Goal: Task Accomplishment & Management: Manage account settings

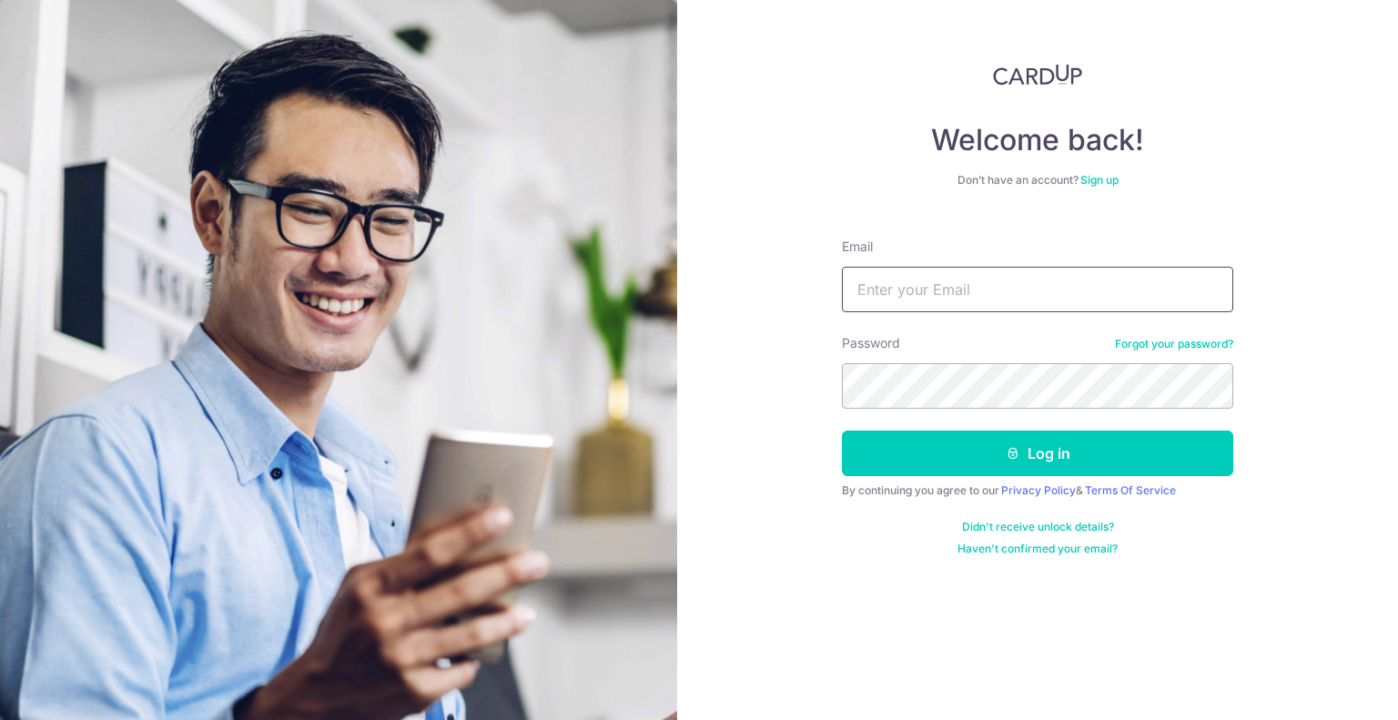
click at [911, 297] on input "Email" at bounding box center [1037, 290] width 391 height 46
type input "[EMAIL_ADDRESS][DOMAIN_NAME]"
click at [842, 430] on button "Log in" at bounding box center [1037, 453] width 391 height 46
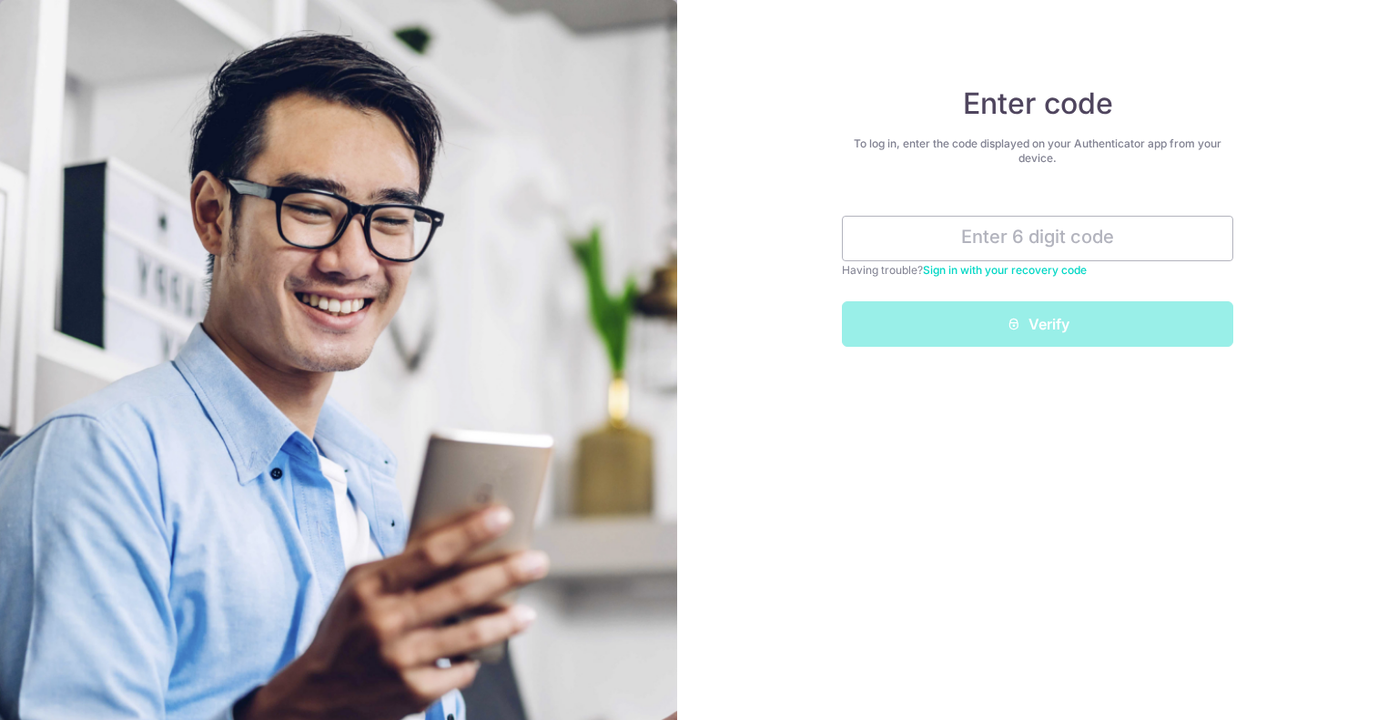
click at [841, 155] on div "Enter code To log in, enter the code displayed on your Authenticator app from y…" at bounding box center [1037, 360] width 721 height 720
click at [913, 227] on input "text" at bounding box center [1037, 239] width 391 height 46
click at [1027, 221] on input "text" at bounding box center [1037, 239] width 391 height 46
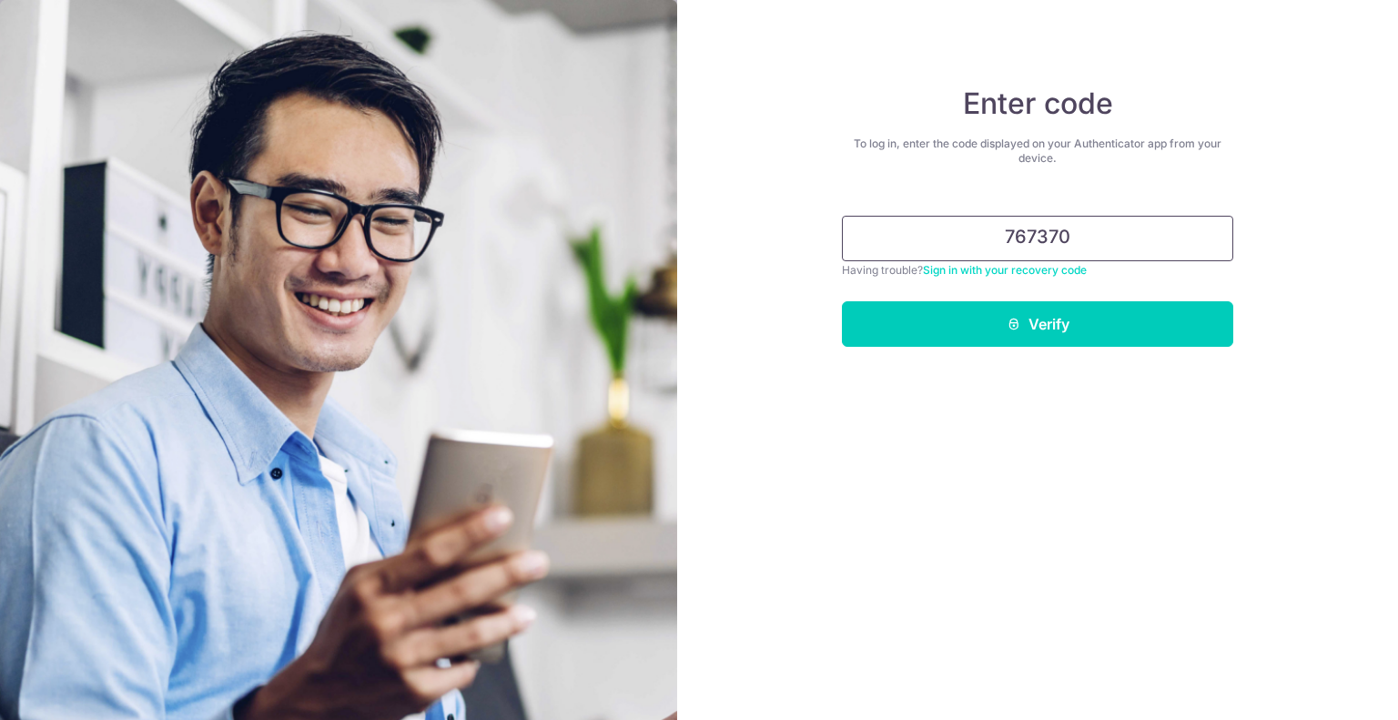
type input "767370"
click at [842, 301] on button "Verify" at bounding box center [1037, 324] width 391 height 46
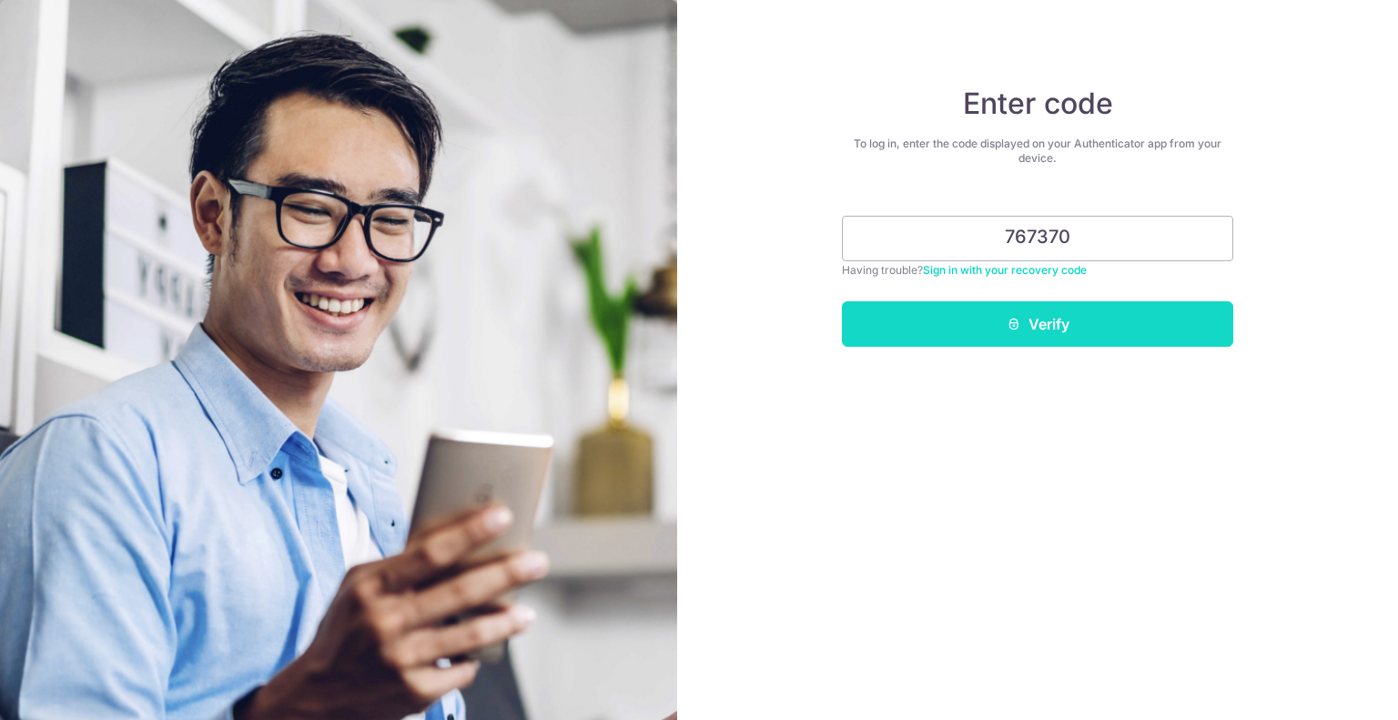
click at [1027, 342] on div "Enter code To log in, enter the code displayed on your Authenticator app from y…" at bounding box center [1037, 360] width 721 height 720
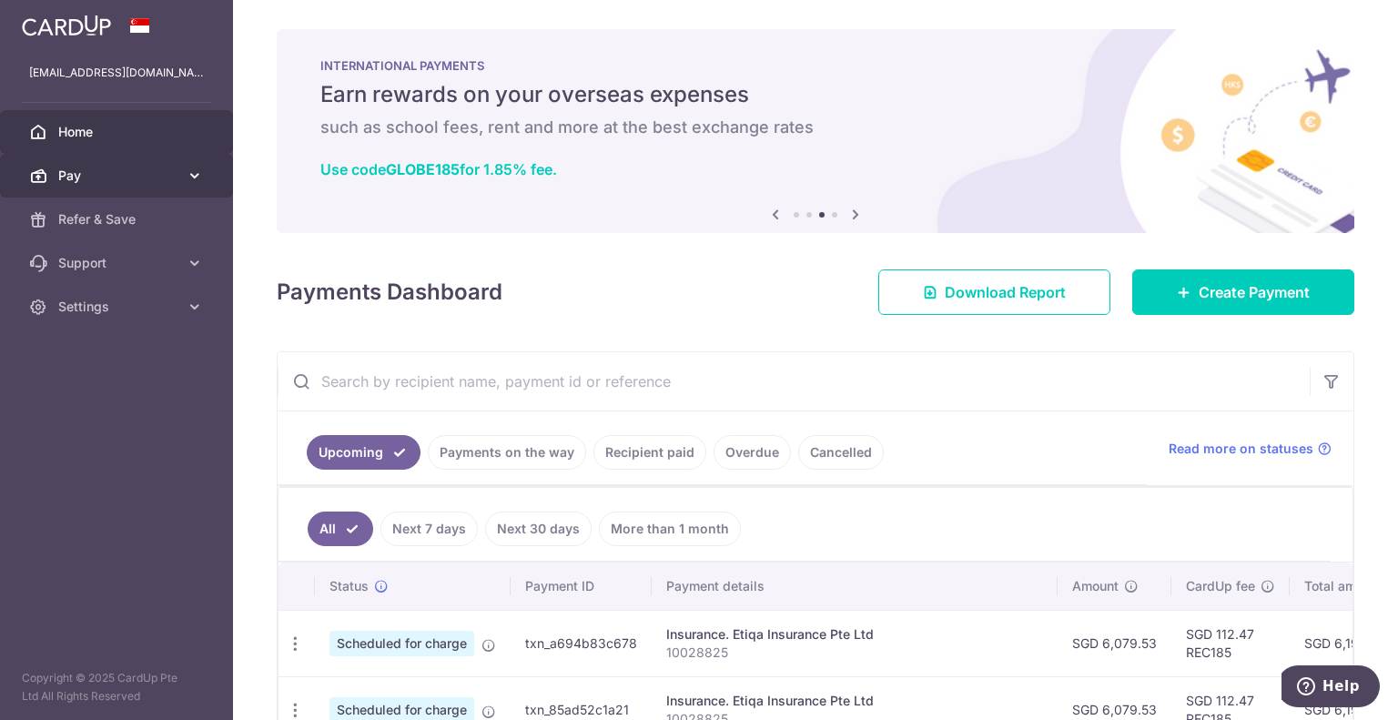
click at [69, 173] on span "Pay" at bounding box center [118, 176] width 120 height 18
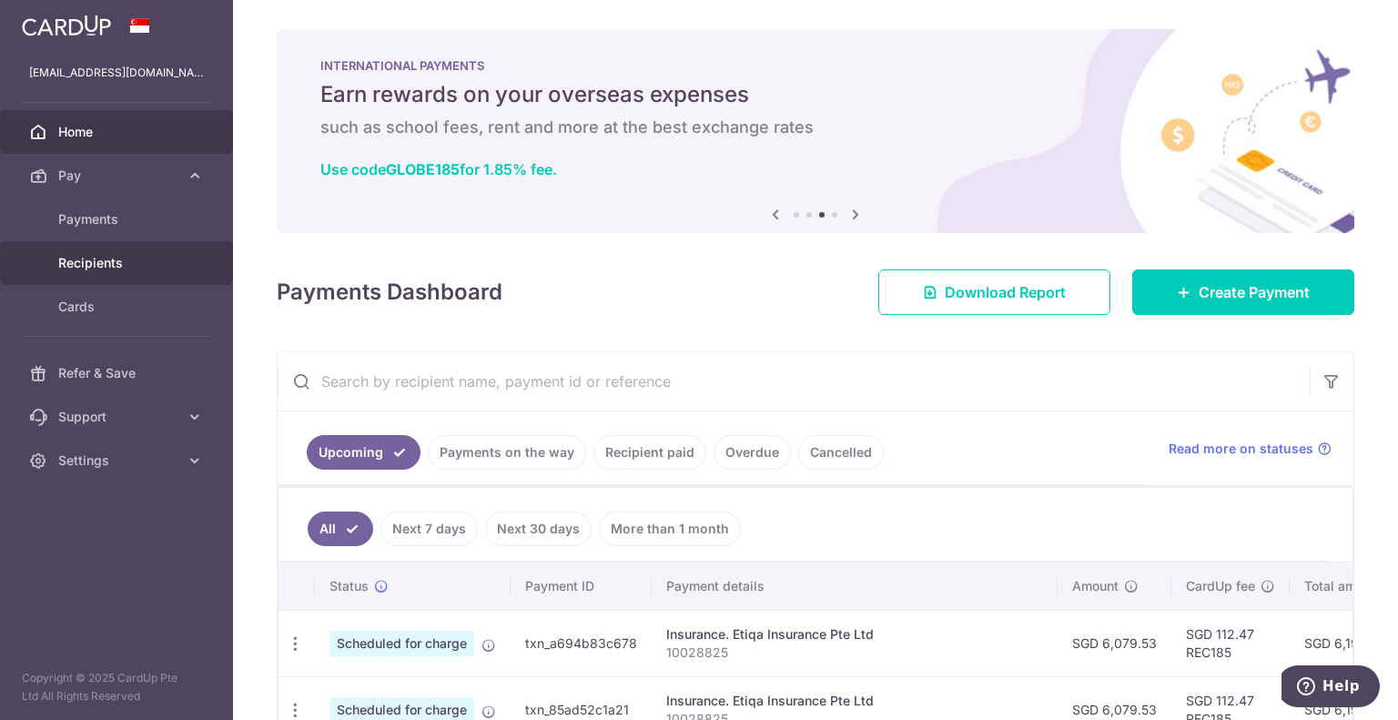
click at [113, 261] on span "Recipients" at bounding box center [118, 263] width 120 height 18
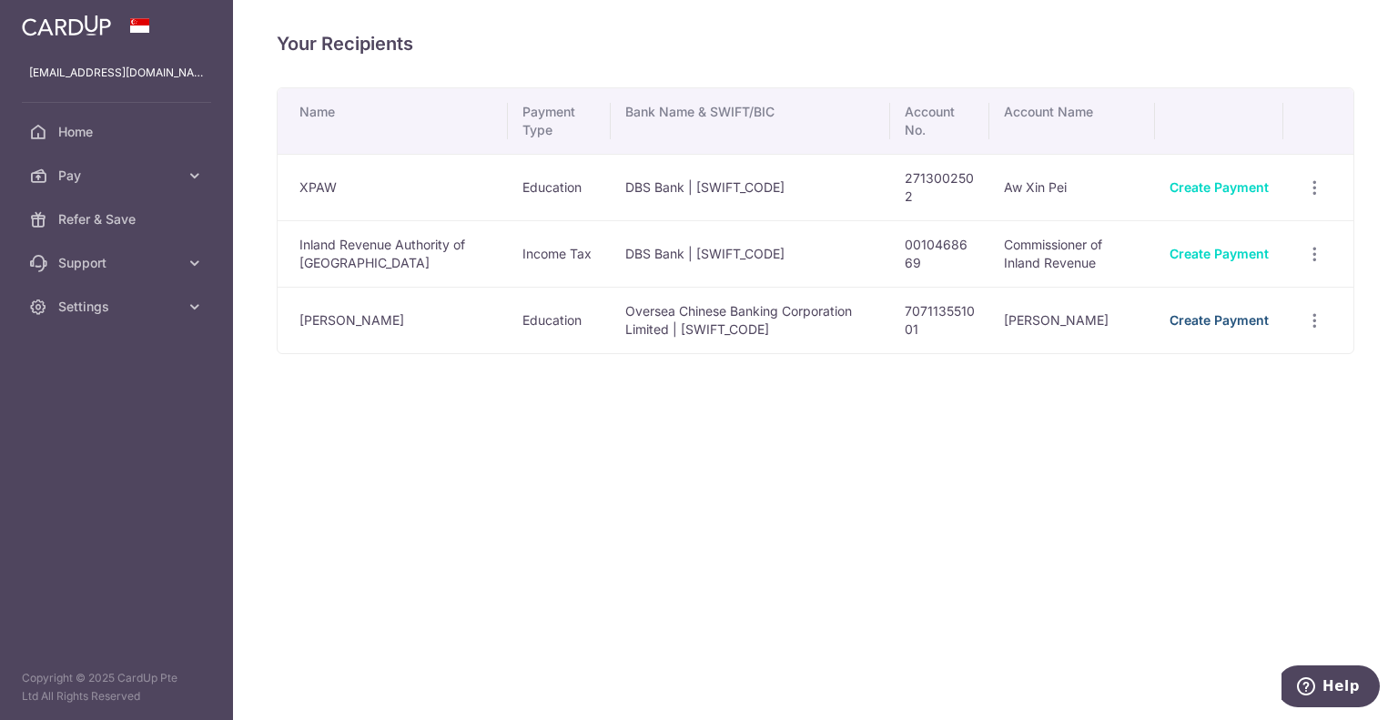
click at [1219, 313] on link "Create Payment" at bounding box center [1218, 319] width 99 height 15
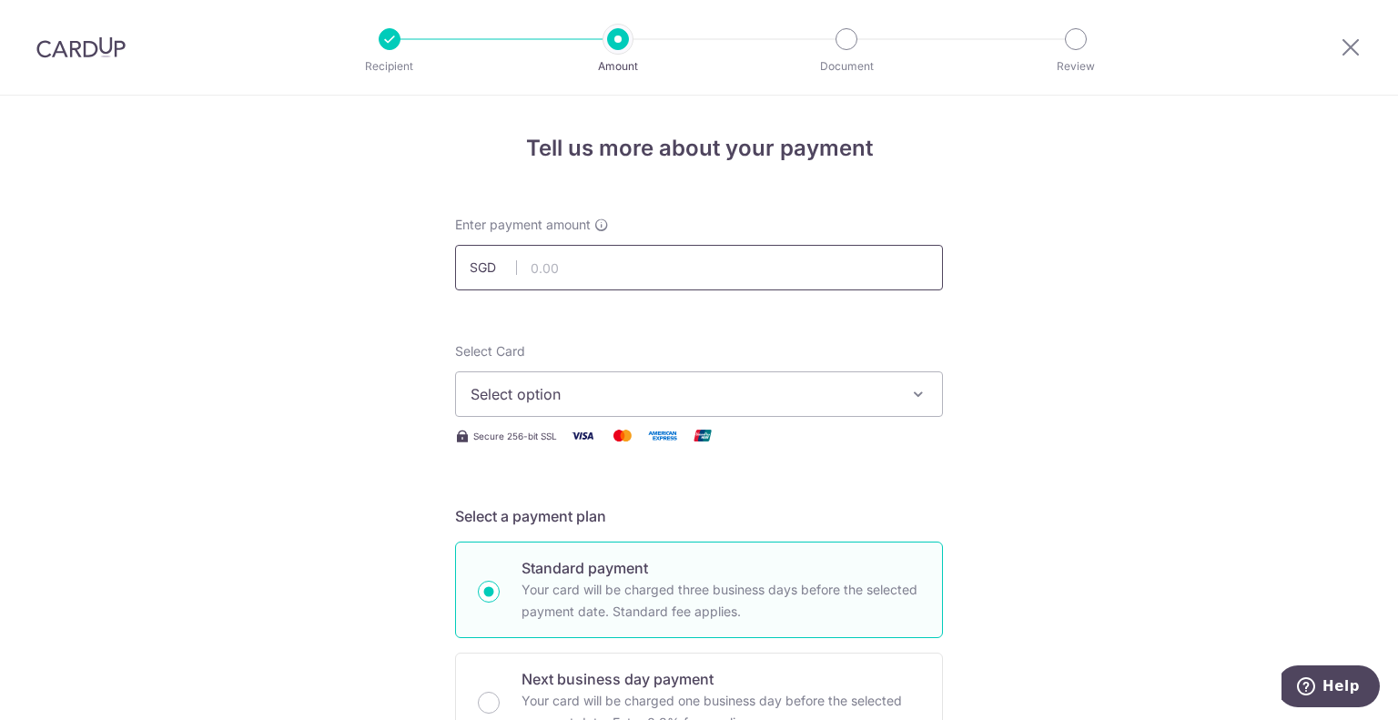
click at [859, 261] on input "text" at bounding box center [699, 268] width 488 height 46
type input "360.00"
click at [743, 398] on span "Select option" at bounding box center [683, 394] width 424 height 22
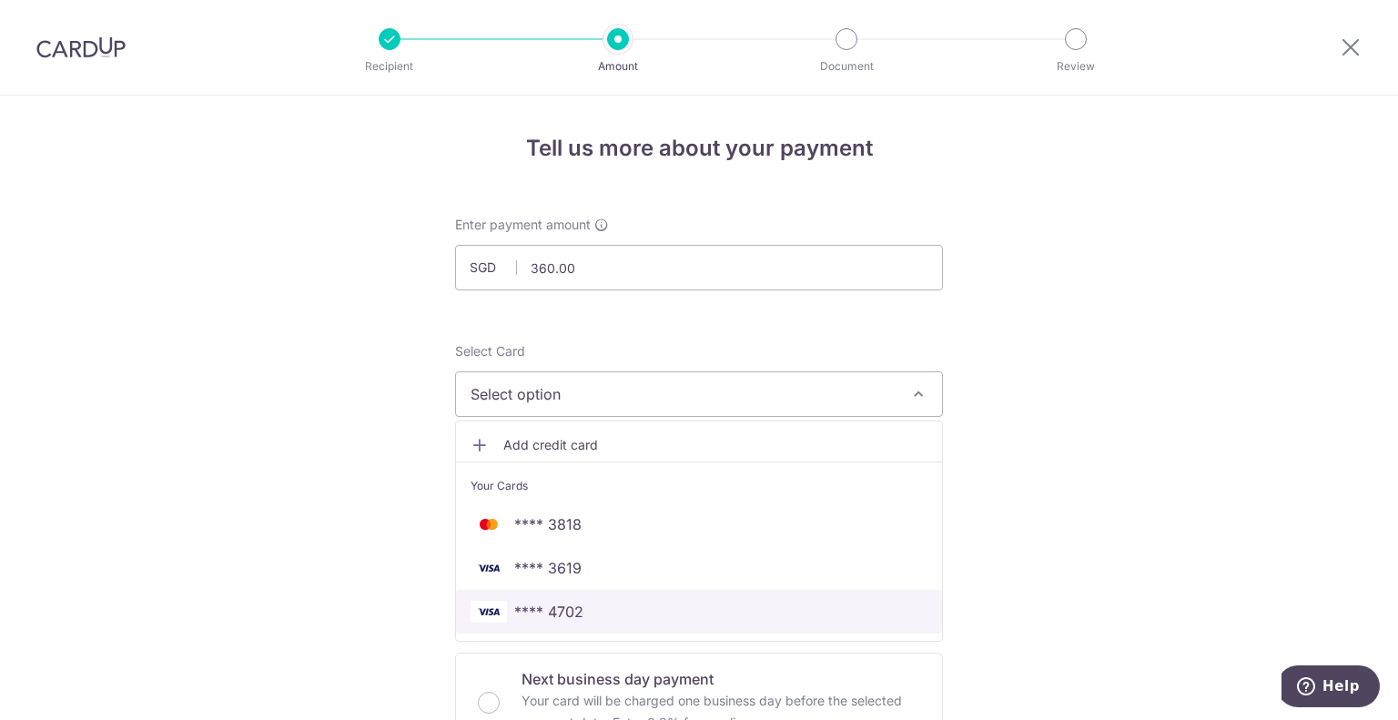
click at [647, 614] on span "**** 4702" at bounding box center [699, 612] width 457 height 22
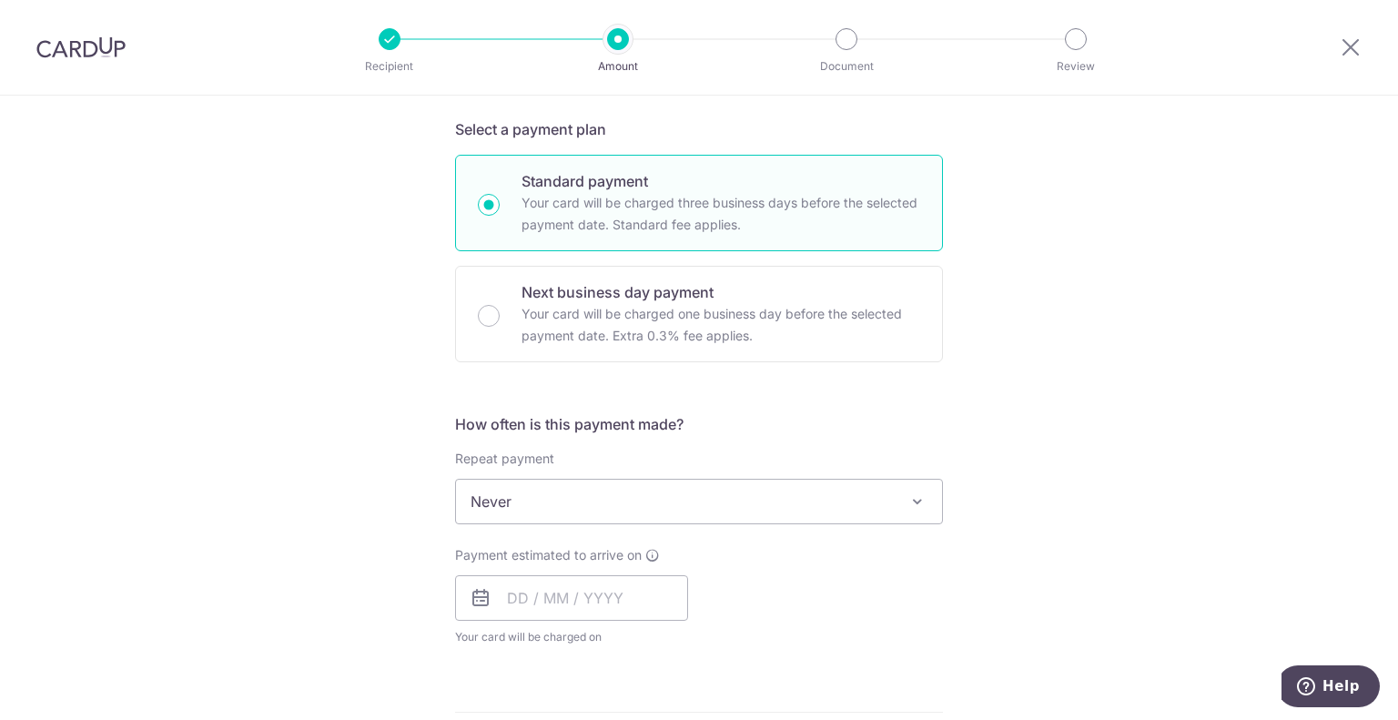
scroll to position [455, 0]
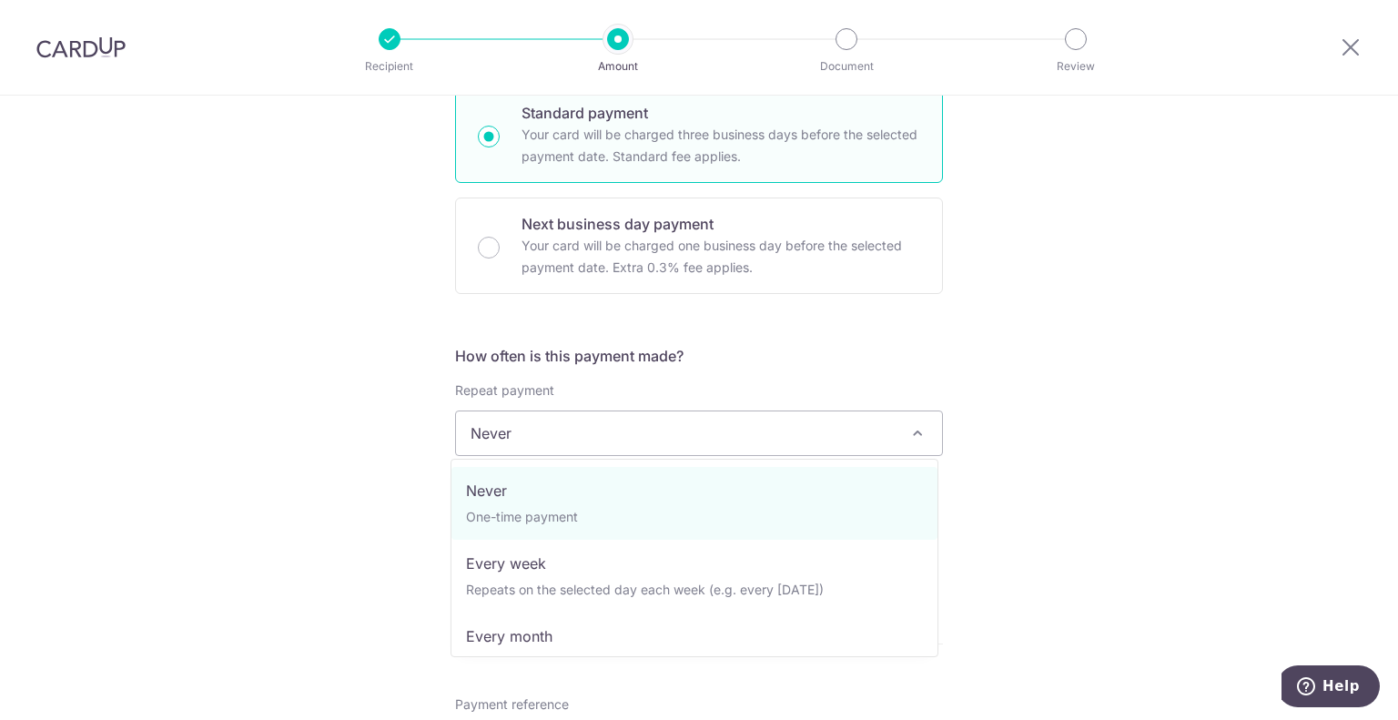
click at [774, 431] on span "Never" at bounding box center [699, 433] width 486 height 44
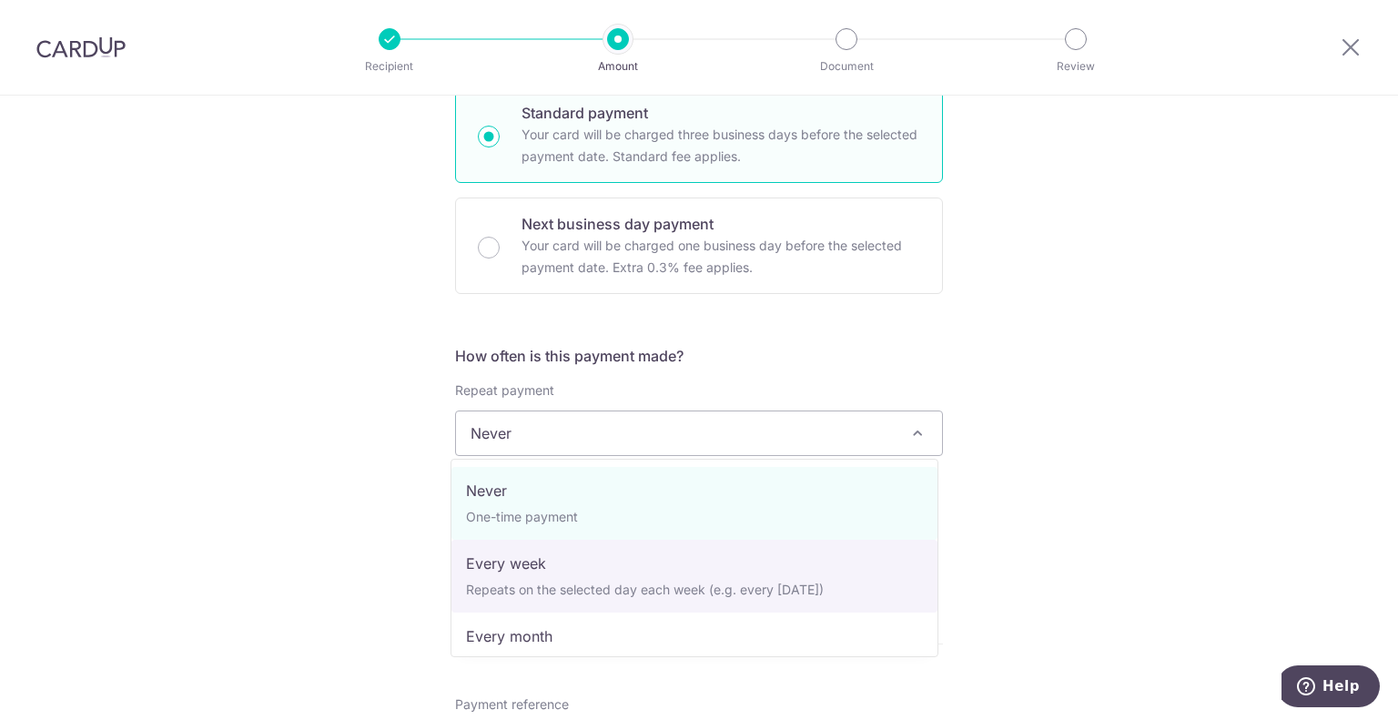
select select "2"
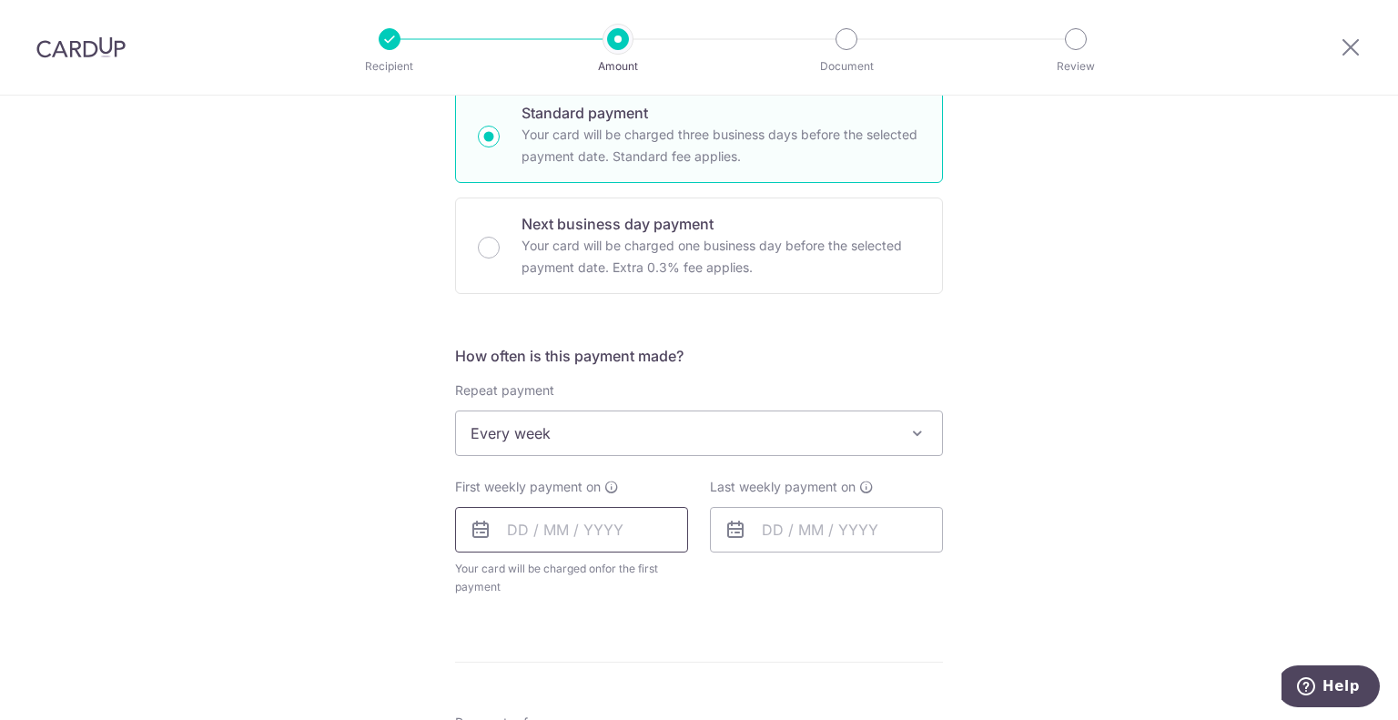
click at [575, 528] on input "text" at bounding box center [571, 530] width 233 height 46
drag, startPoint x: 673, startPoint y: 658, endPoint x: 760, endPoint y: 545, distance: 142.2
click at [673, 658] on link "3" at bounding box center [674, 658] width 29 height 29
type input "03/10/2025"
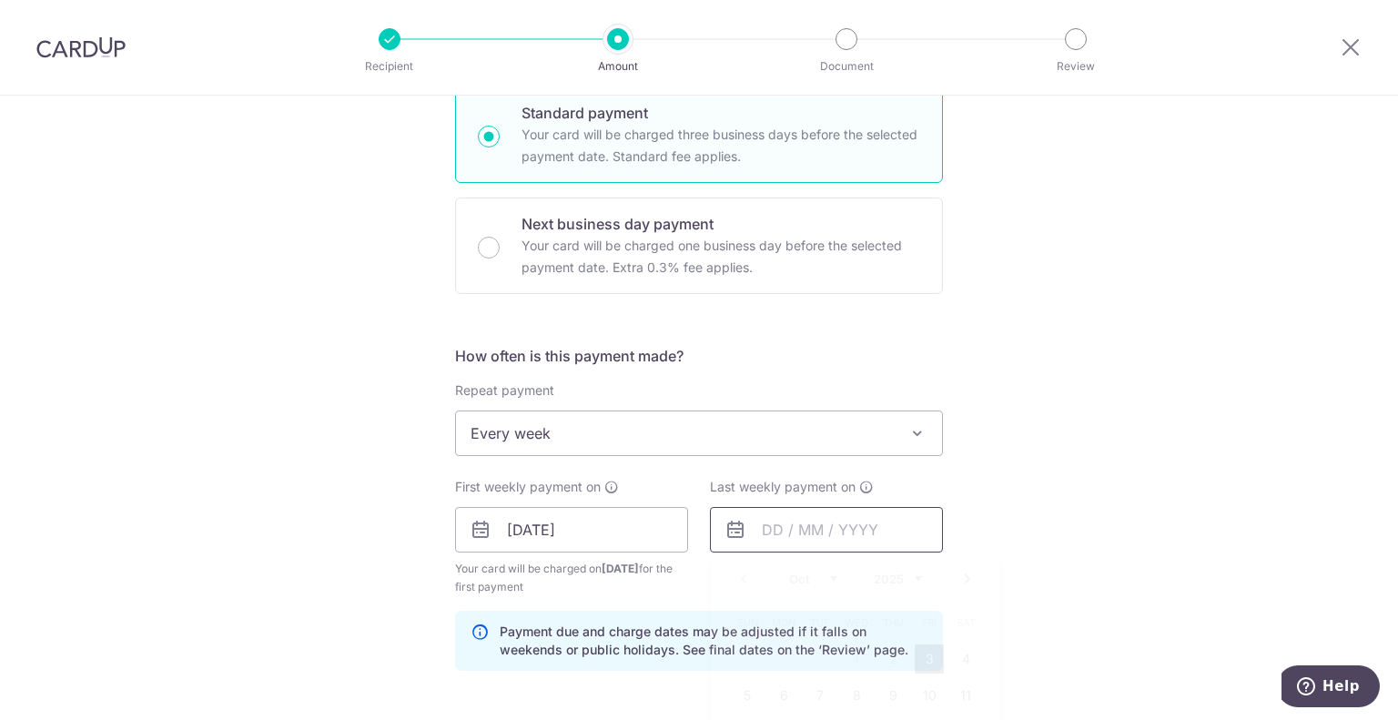
click at [779, 534] on input "text" at bounding box center [826, 530] width 233 height 46
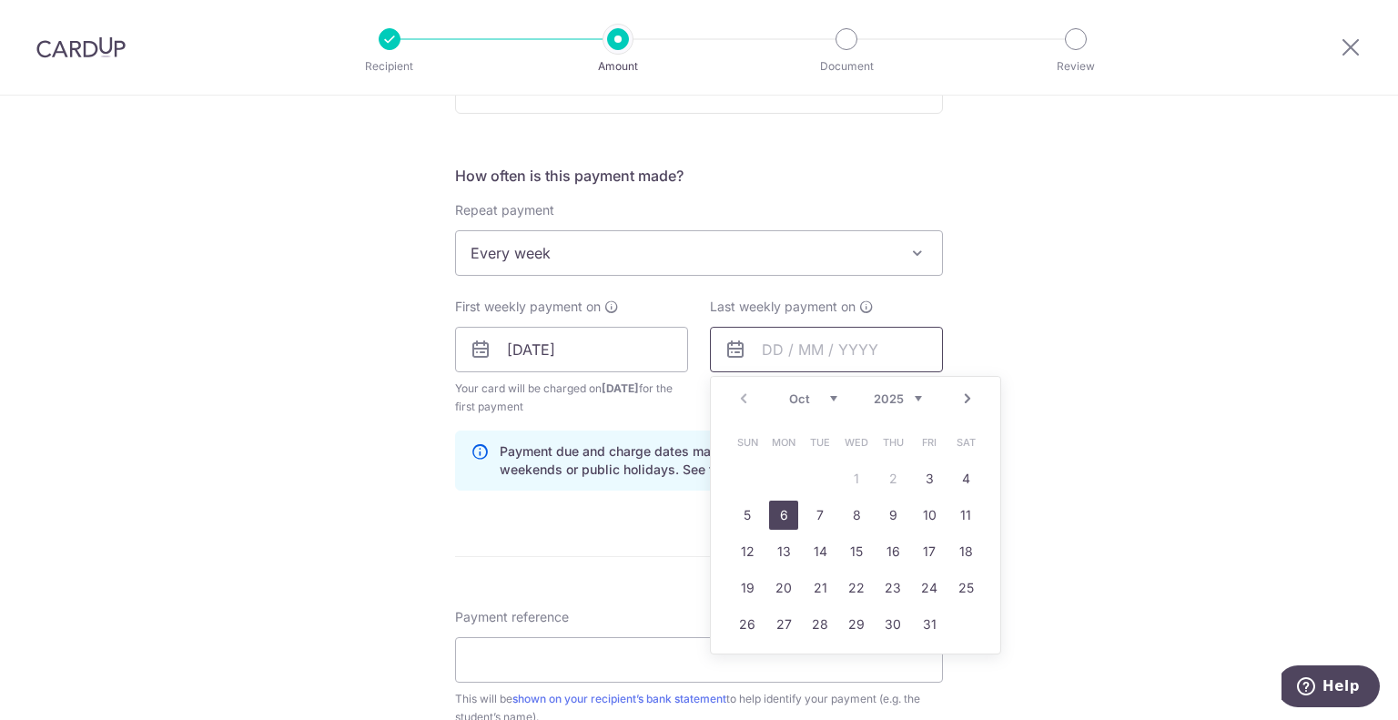
scroll to position [637, 0]
click at [919, 545] on link "17" at bounding box center [929, 549] width 29 height 29
type input "[DATE]"
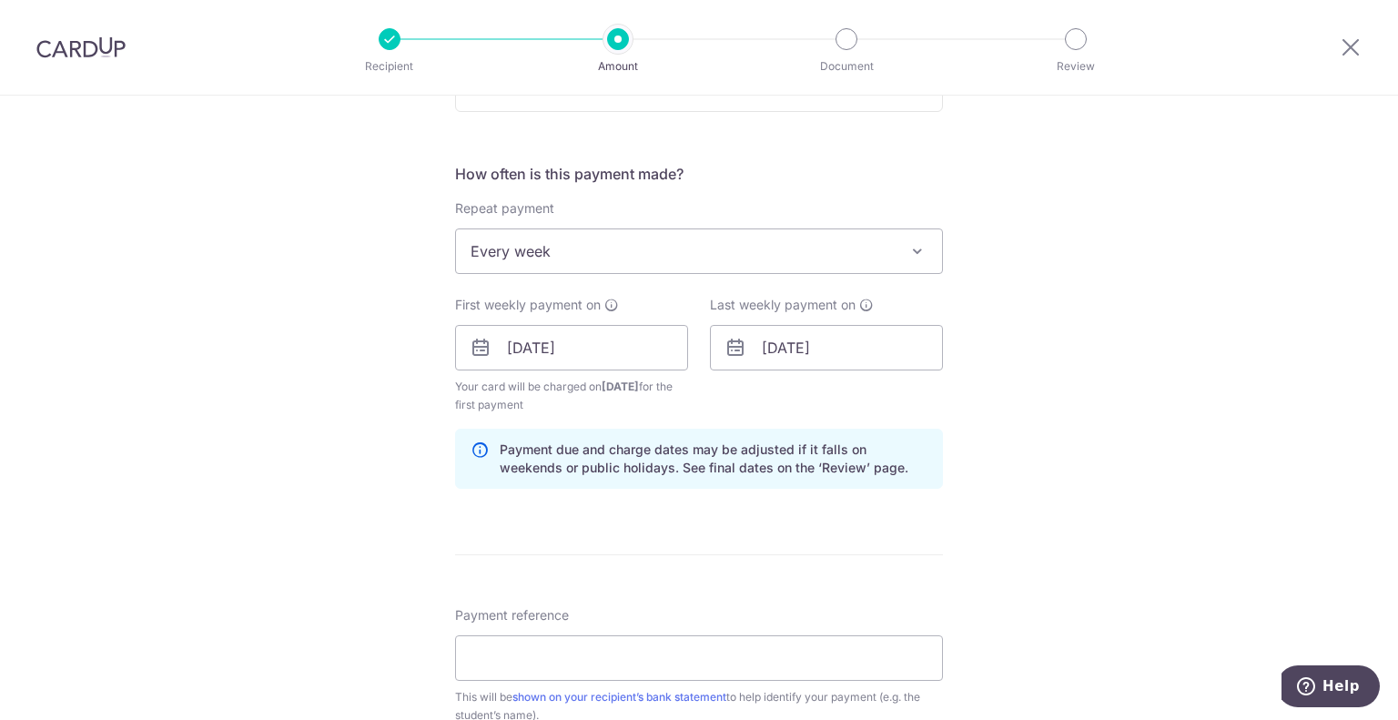
click at [1055, 325] on div "Tell us more about your payment Enter payment amount SGD 360.00 360.00 Select C…" at bounding box center [699, 327] width 1398 height 1739
click at [586, 657] on input "Payment reference" at bounding box center [699, 658] width 488 height 46
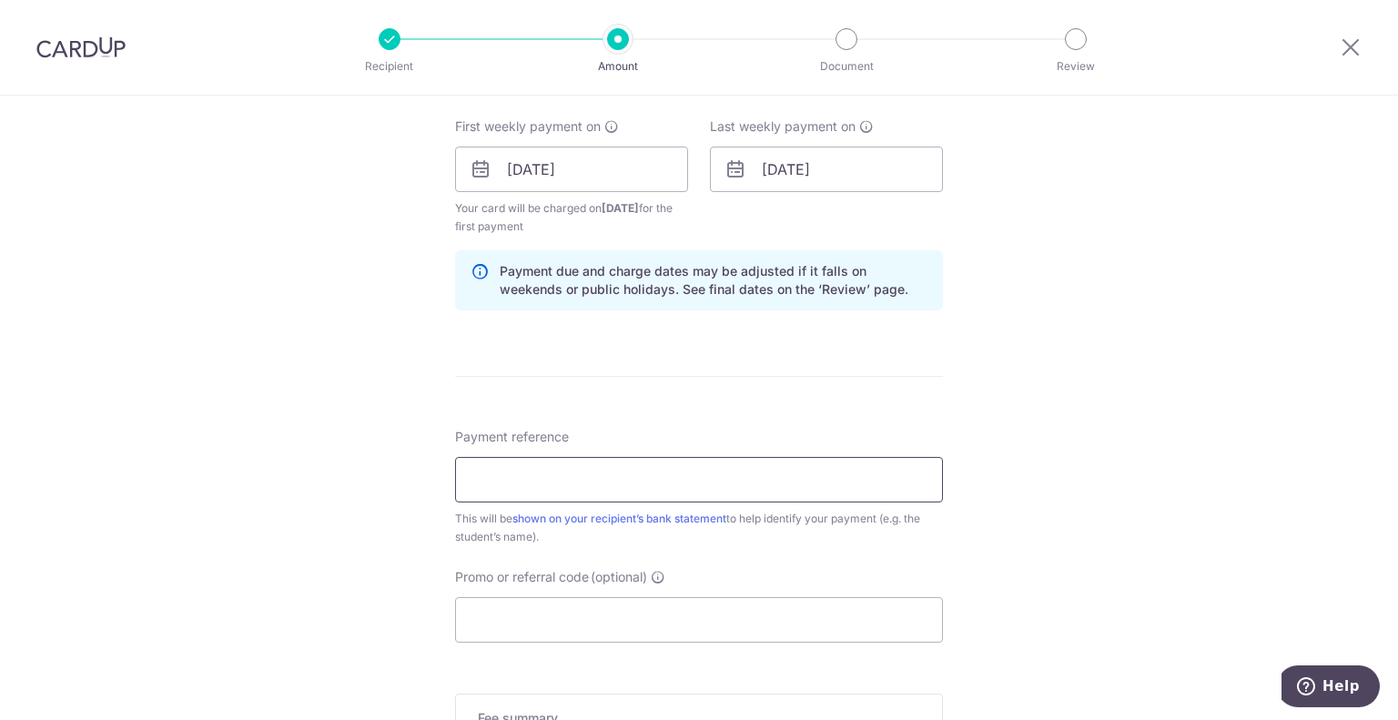
scroll to position [819, 0]
type input "Nigel - October Fees"
click at [708, 618] on input "Promo or referral code (optional)" at bounding box center [699, 616] width 488 height 46
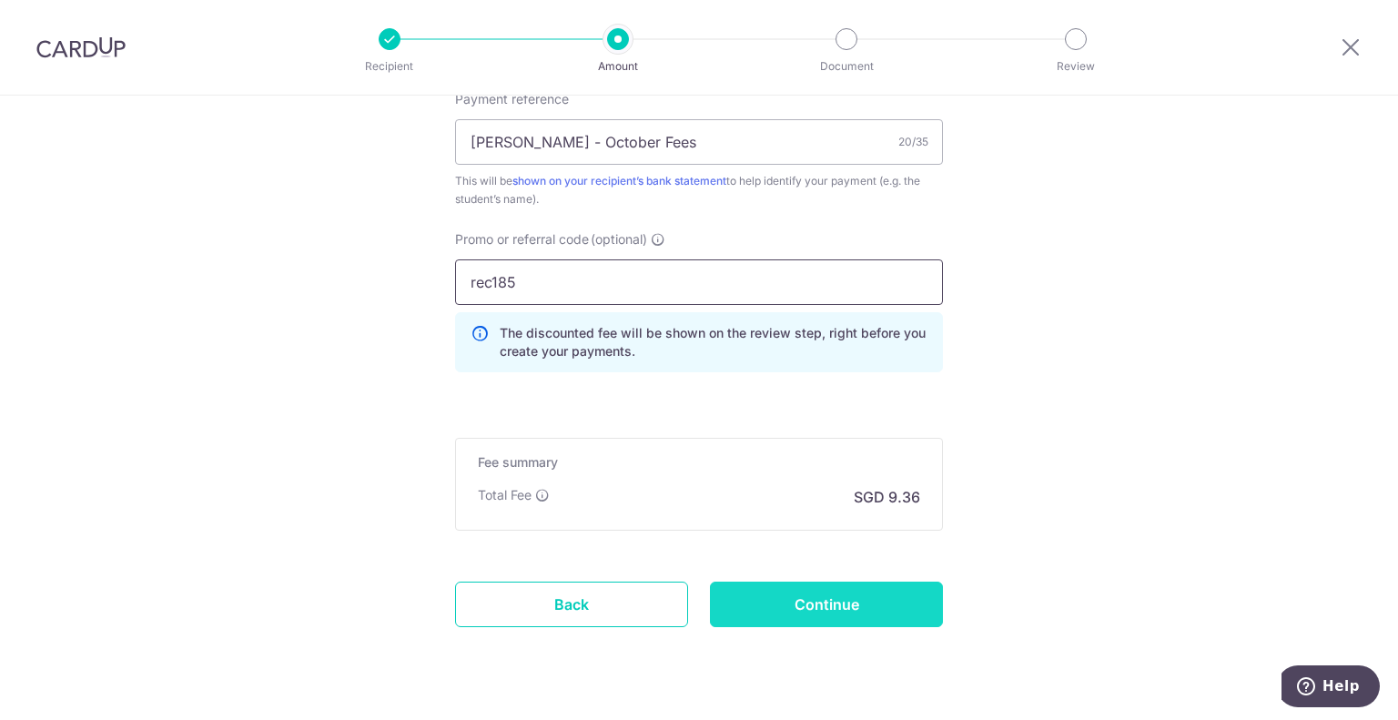
scroll to position [1183, 0]
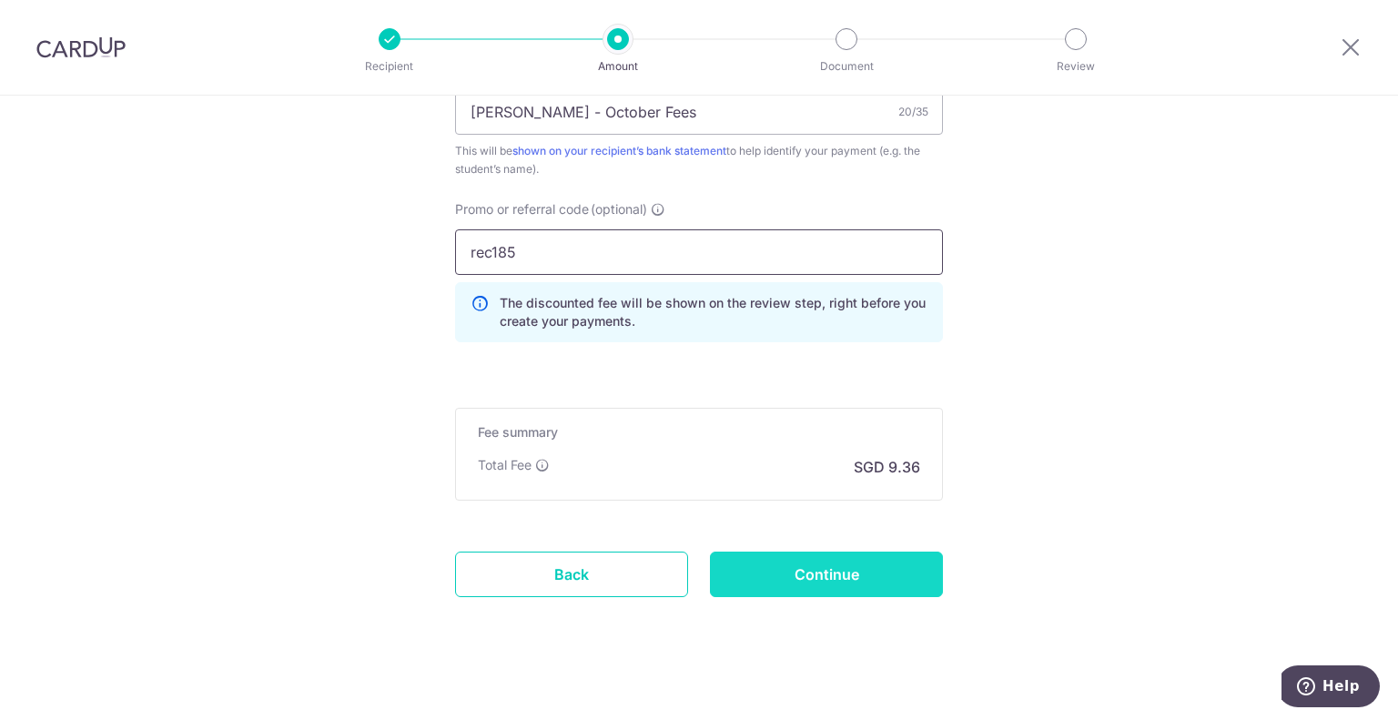
type input "rec185"
click at [798, 578] on input "Continue" at bounding box center [826, 575] width 233 height 46
type input "Create Schedule"
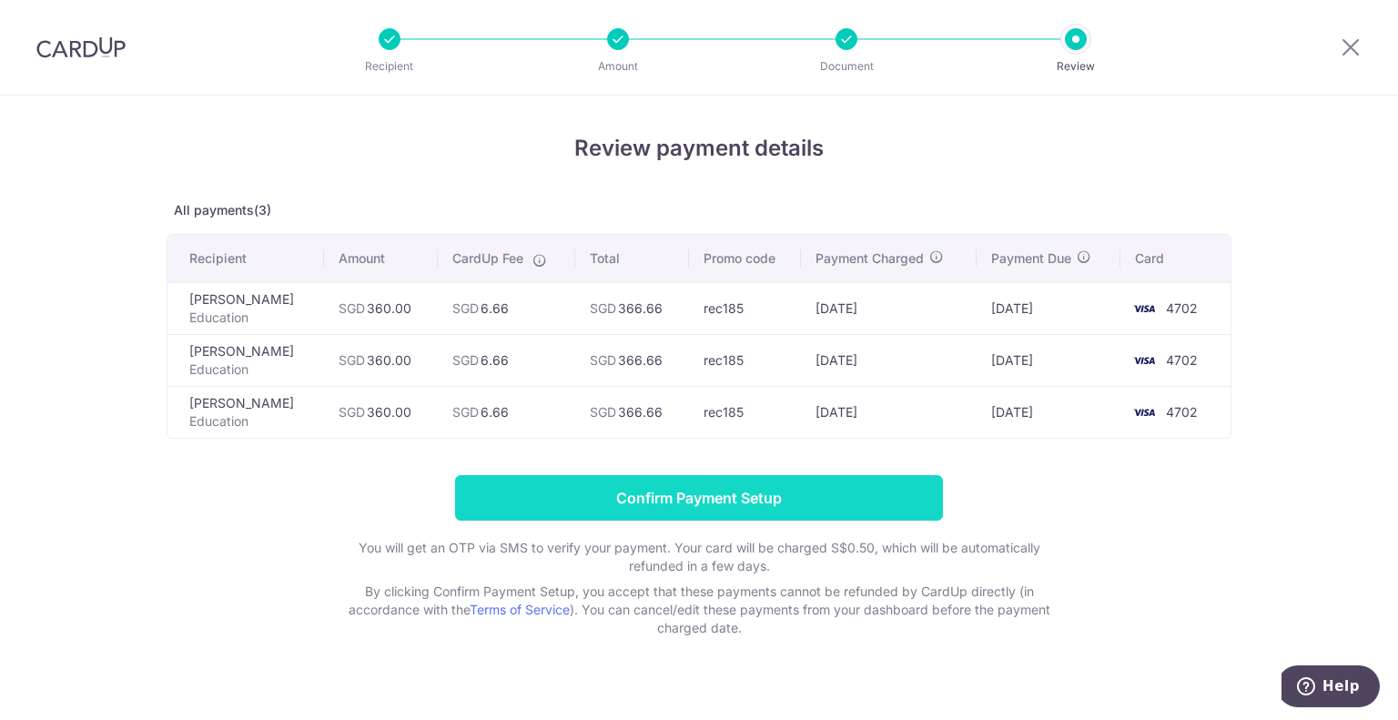
click at [799, 506] on input "Confirm Payment Setup" at bounding box center [699, 498] width 488 height 46
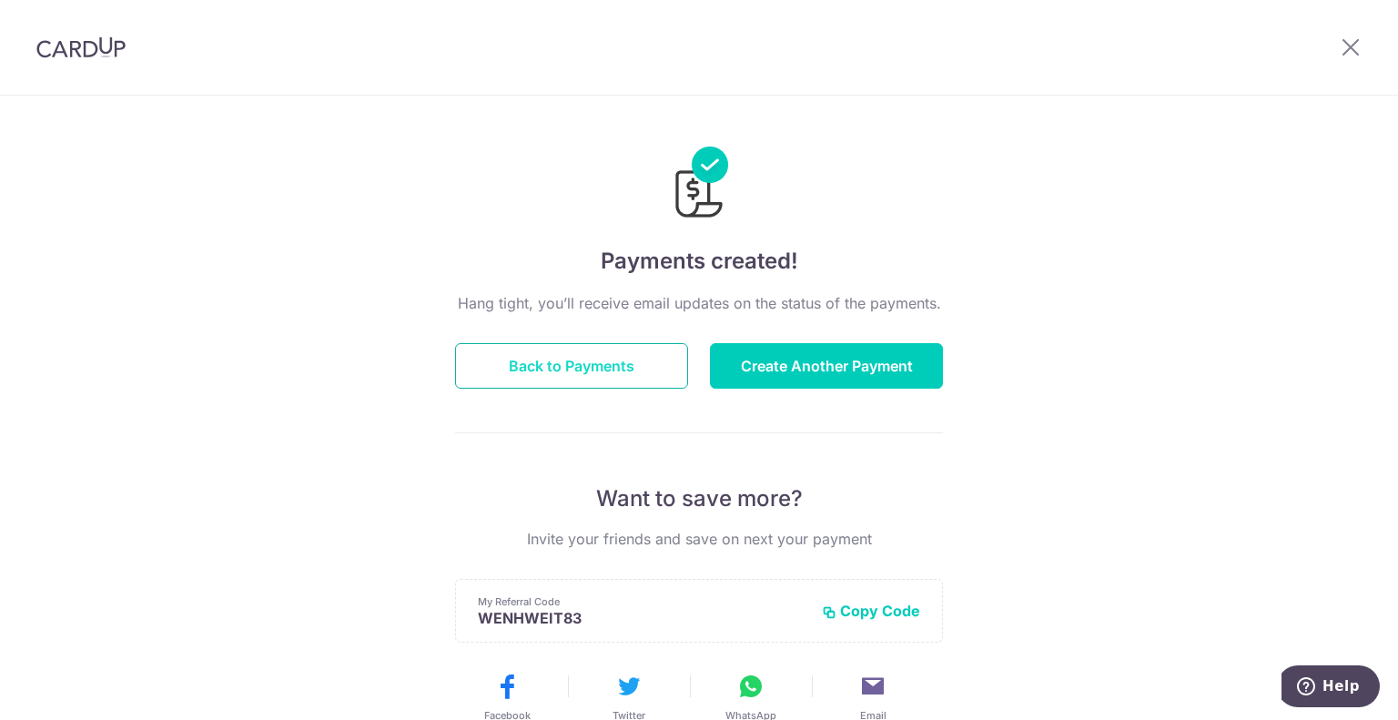
click at [562, 370] on button "Back to Payments" at bounding box center [571, 366] width 233 height 46
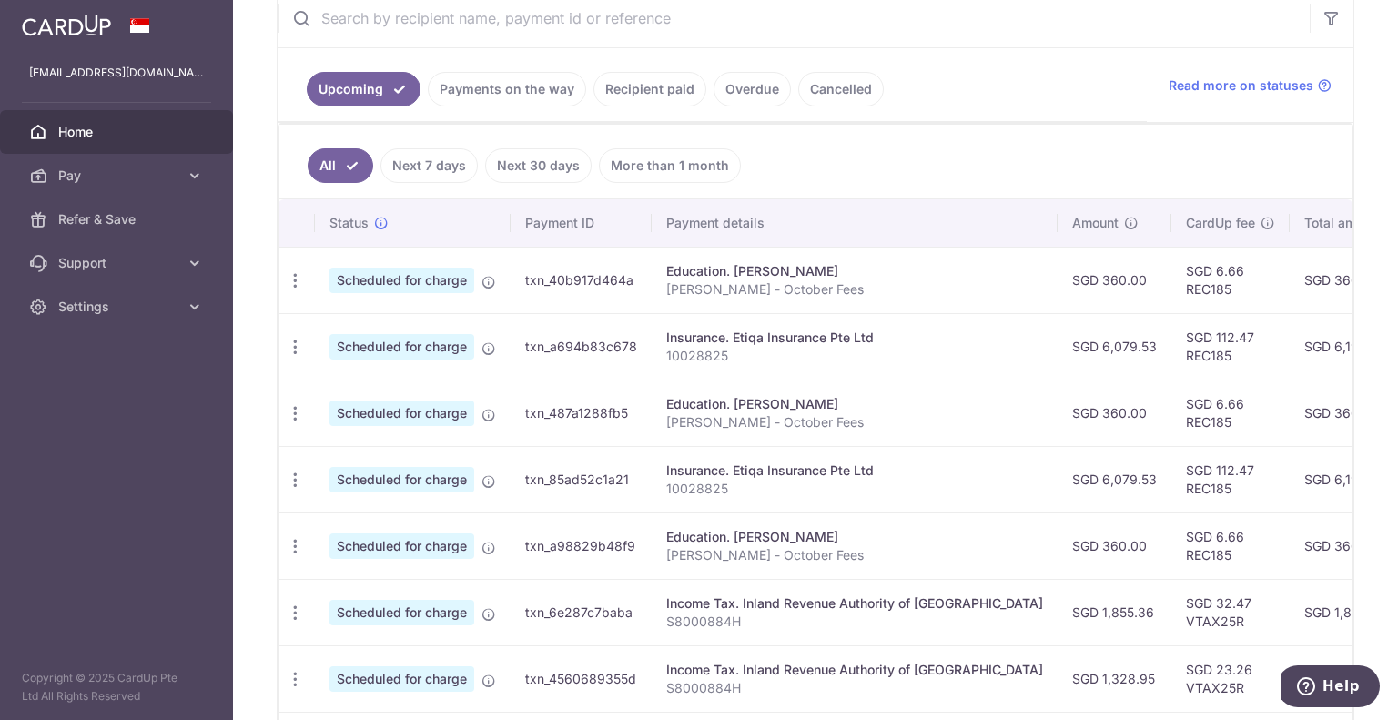
scroll to position [364, 0]
click at [294, 407] on icon "button" at bounding box center [295, 412] width 19 height 19
click at [364, 461] on span "Update payment" at bounding box center [392, 462] width 124 height 22
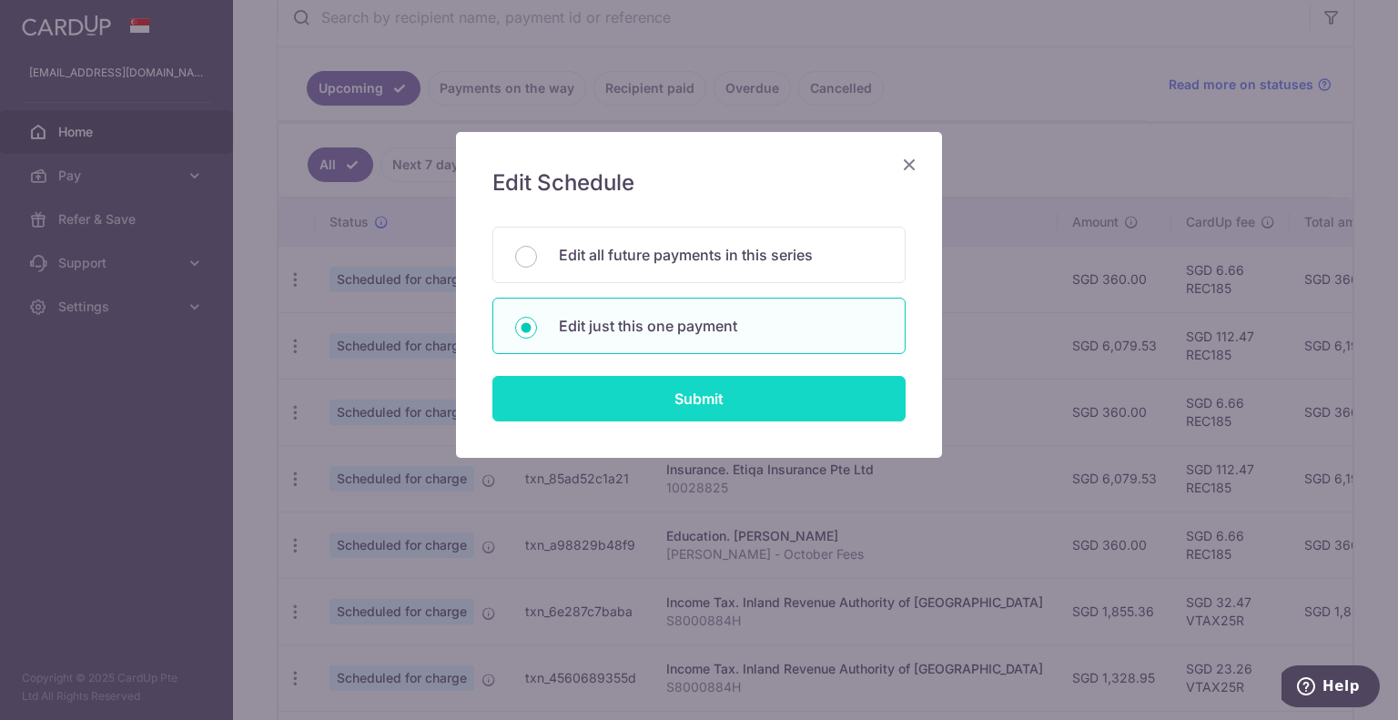
click at [686, 395] on input "Submit" at bounding box center [698, 399] width 413 height 46
radio input "true"
type input "360.00"
type input "10/10/2025"
type input "[PERSON_NAME] - October Fees"
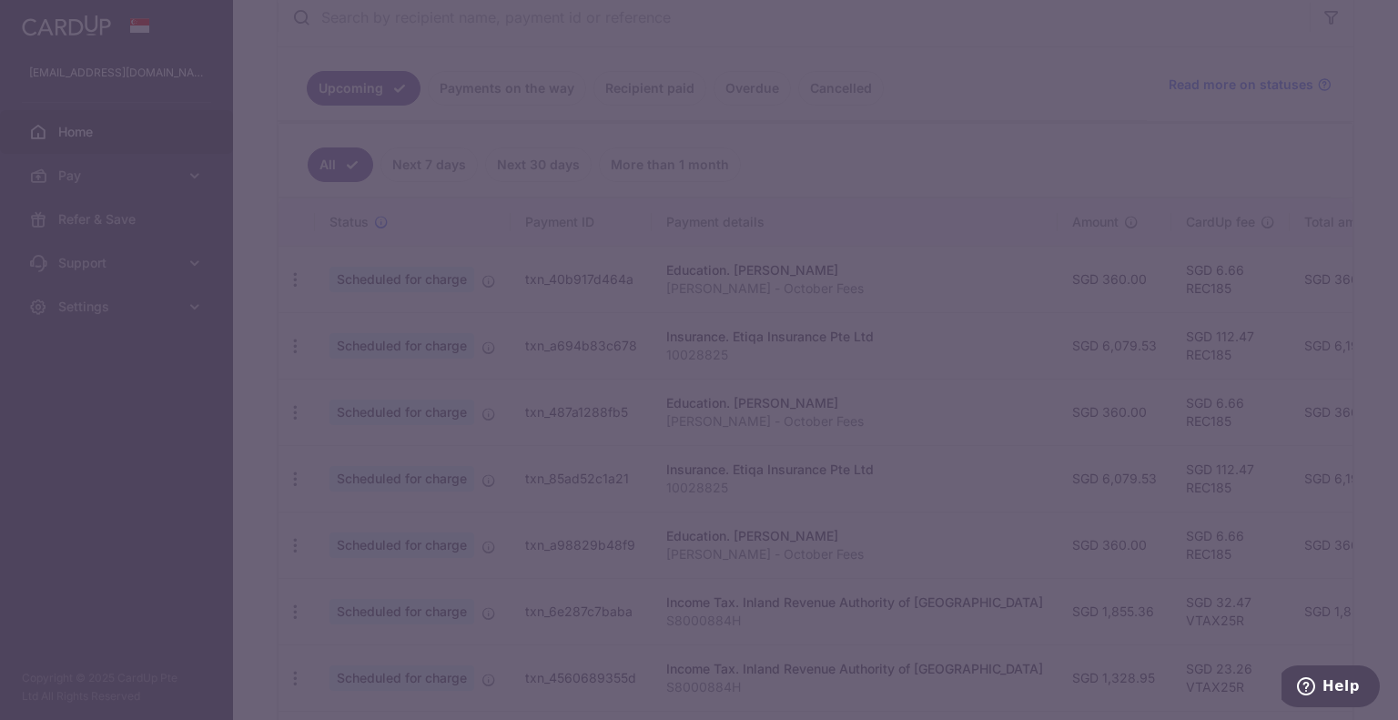
type input "REC185"
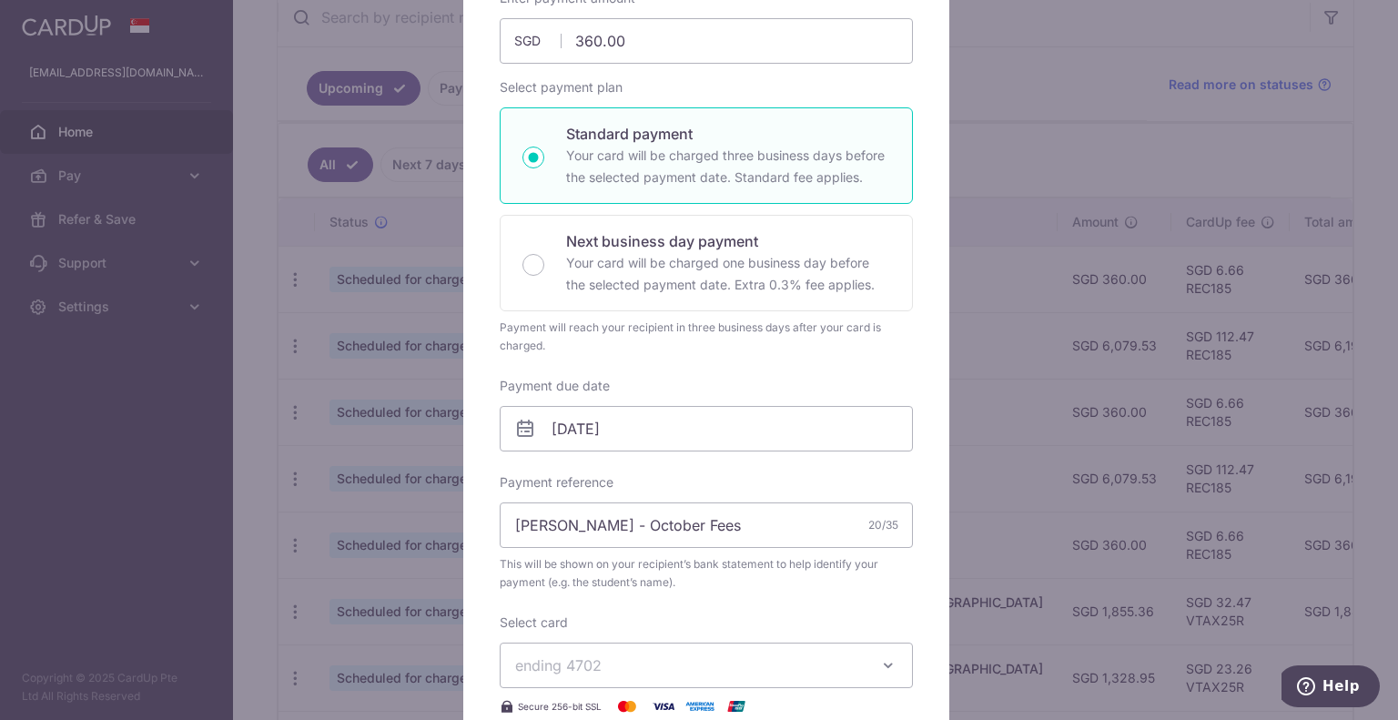
scroll to position [273, 0]
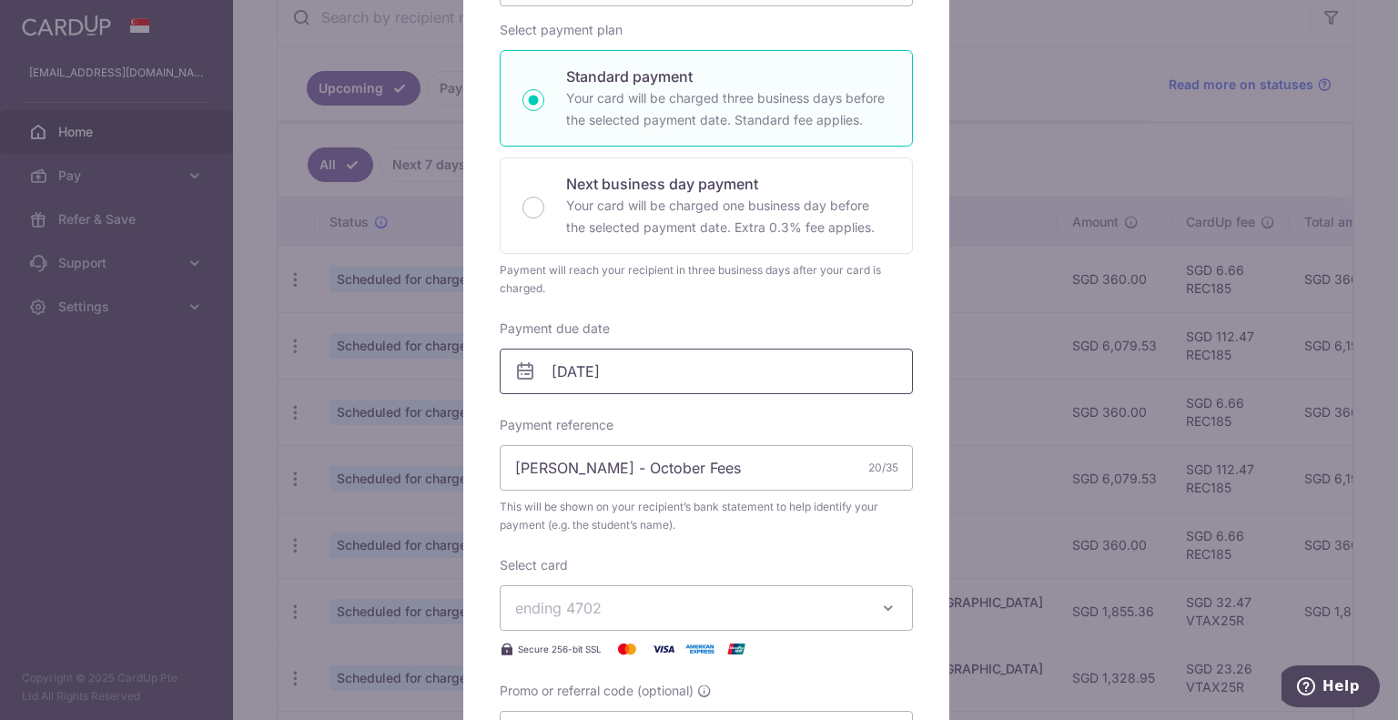
click at [698, 371] on input "10/10/2025" at bounding box center [706, 372] width 413 height 46
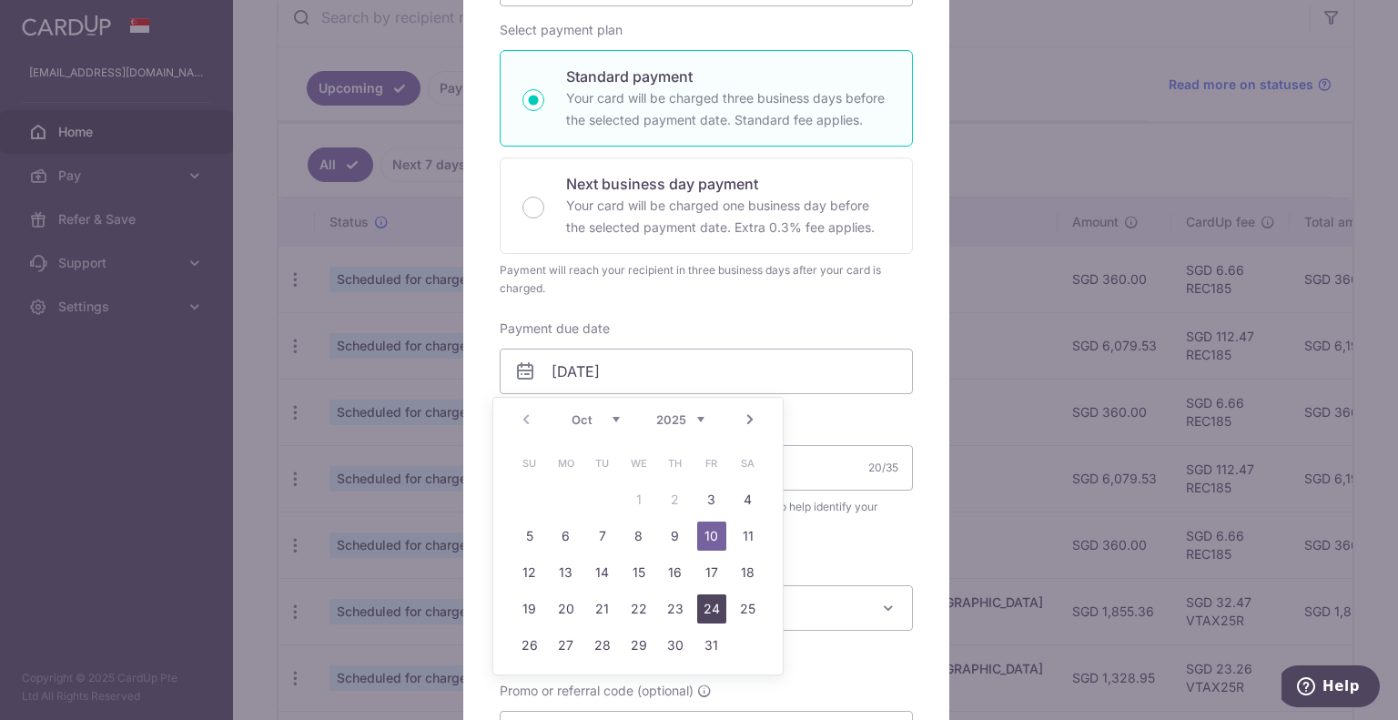
click at [718, 614] on link "24" at bounding box center [711, 608] width 29 height 29
type input "24/10/2025"
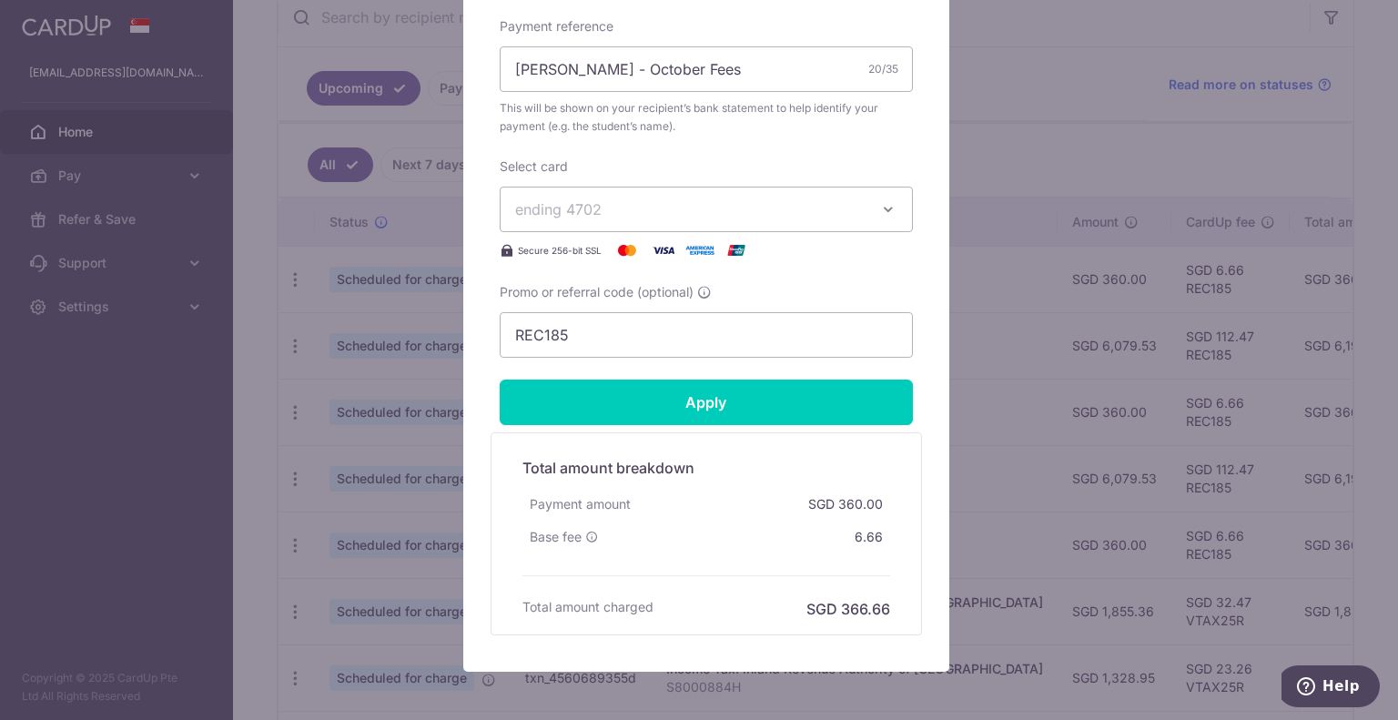
scroll to position [728, 0]
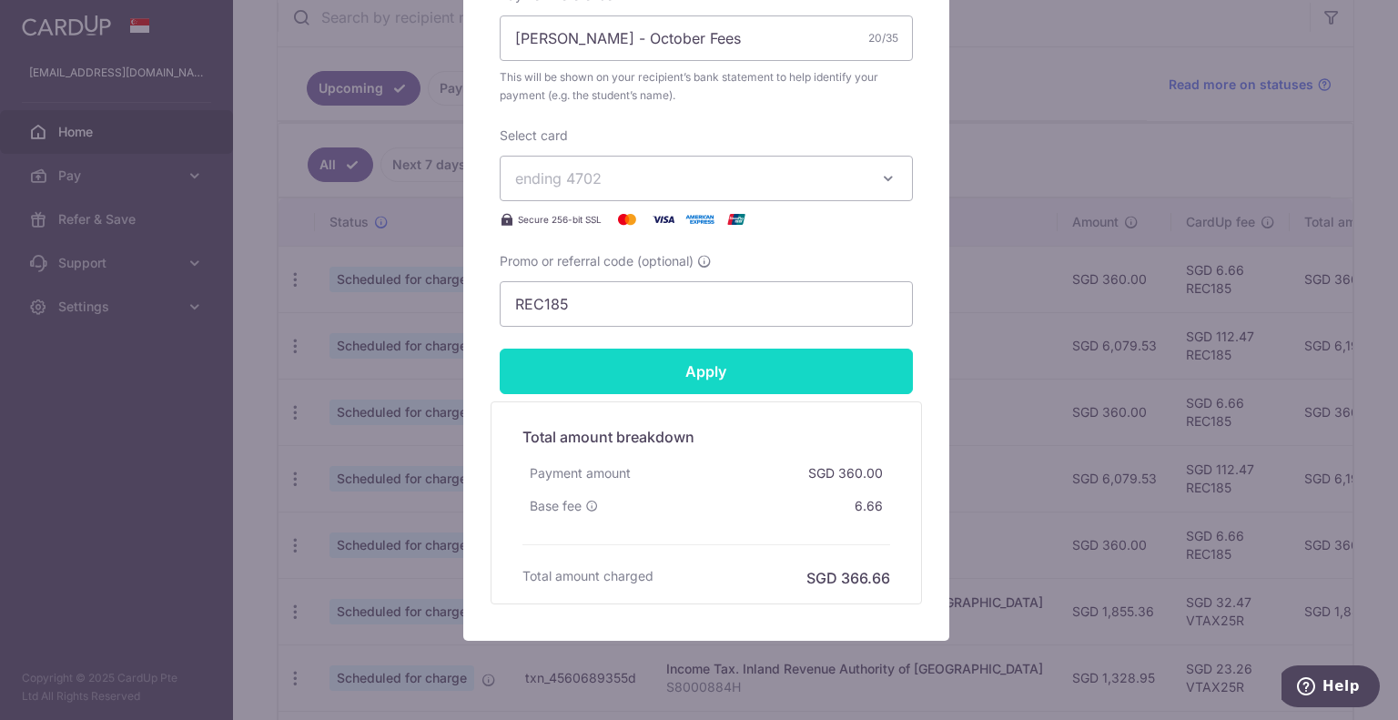
click at [737, 361] on input "Apply" at bounding box center [706, 372] width 413 height 46
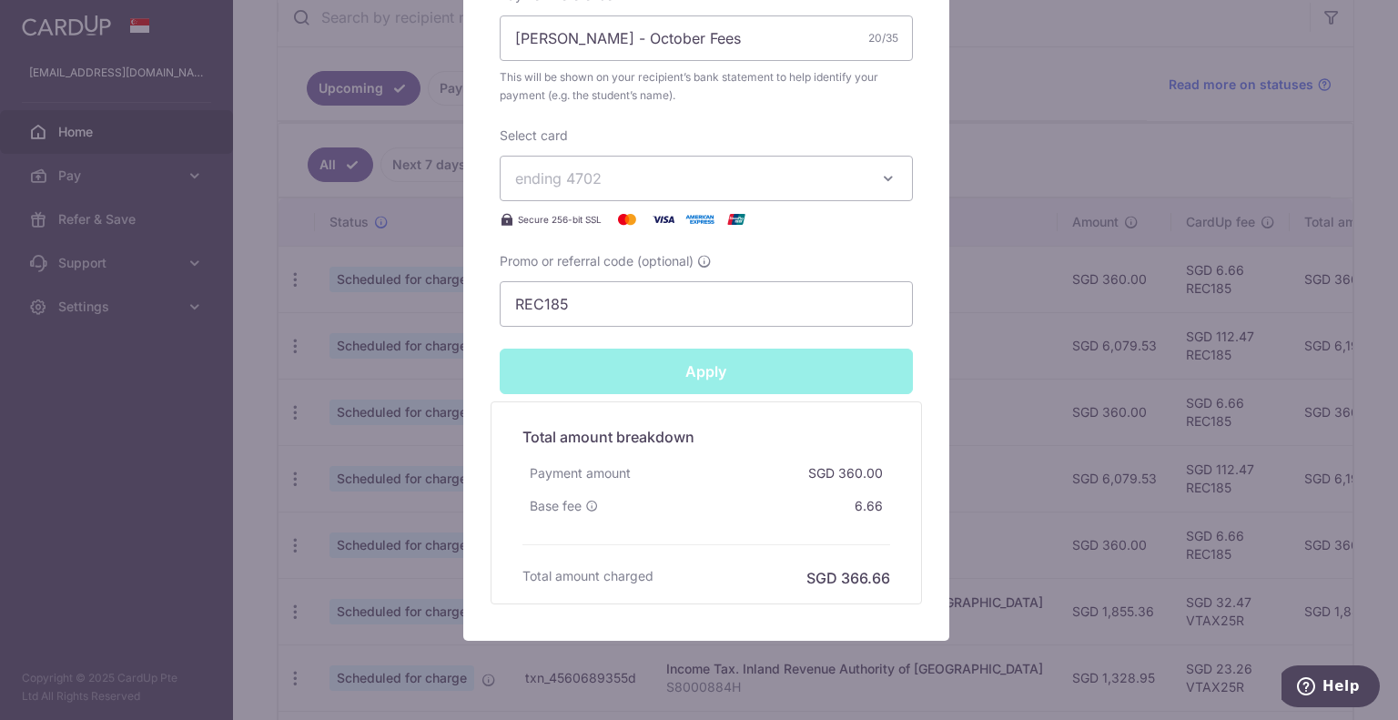
type input "Successfully Applied"
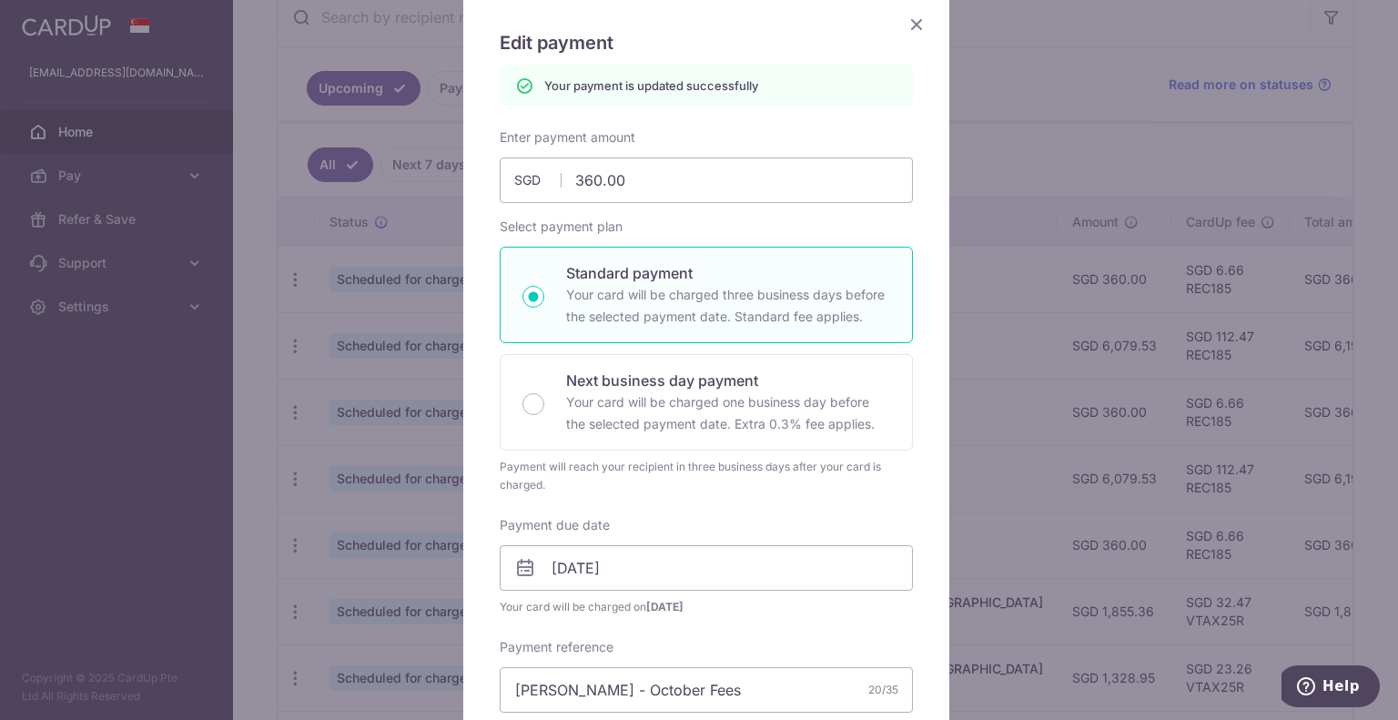
scroll to position [63, 0]
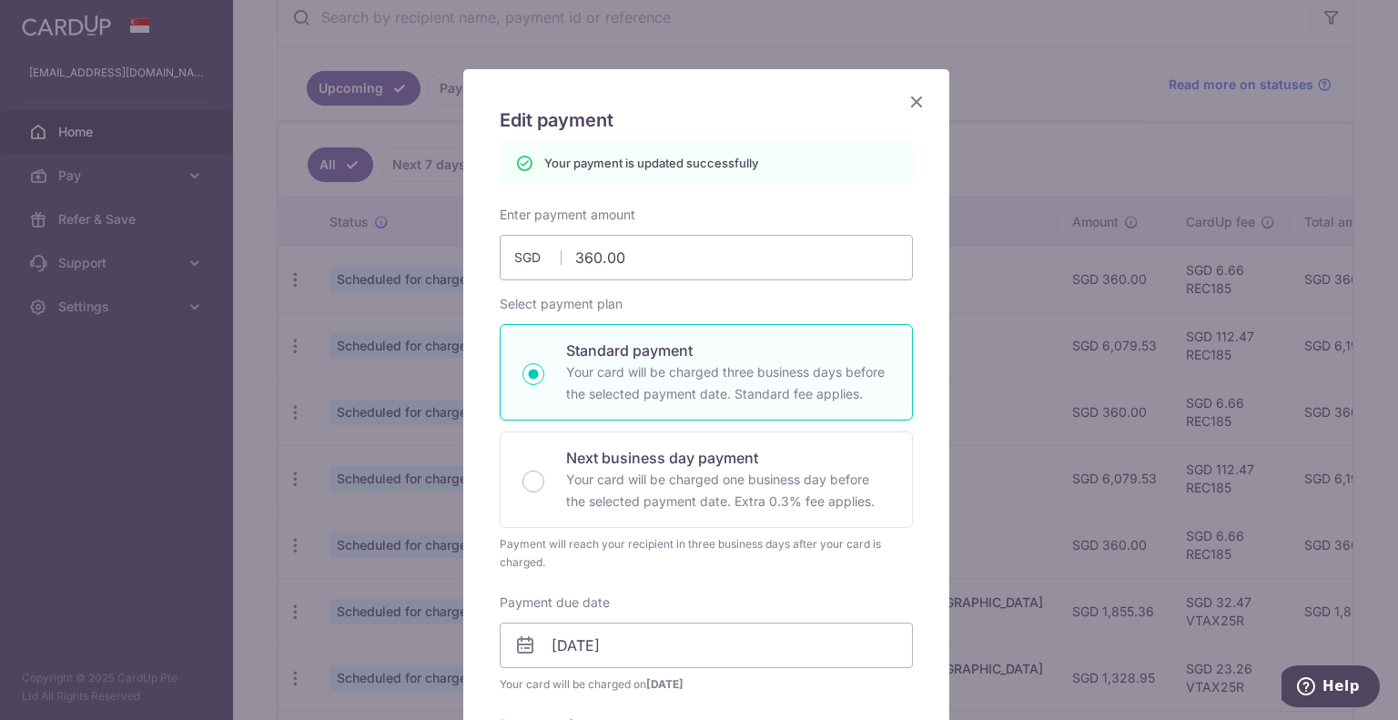
click at [910, 97] on icon "Close" at bounding box center [917, 101] width 22 height 23
click at [910, 97] on body "tangzann@gmail.com Home Pay Payments Recipients Cards Refer & Save Support FAQ …" at bounding box center [699, 360] width 1398 height 720
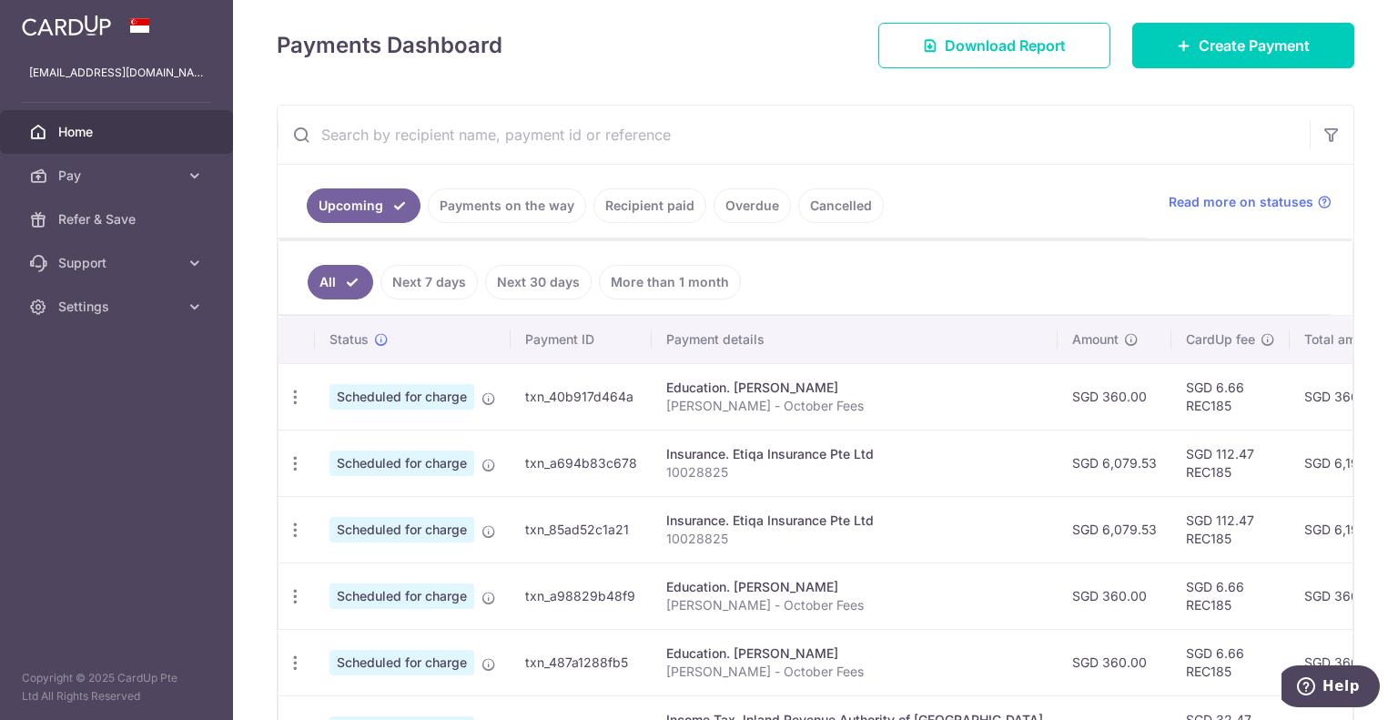
scroll to position [273, 0]
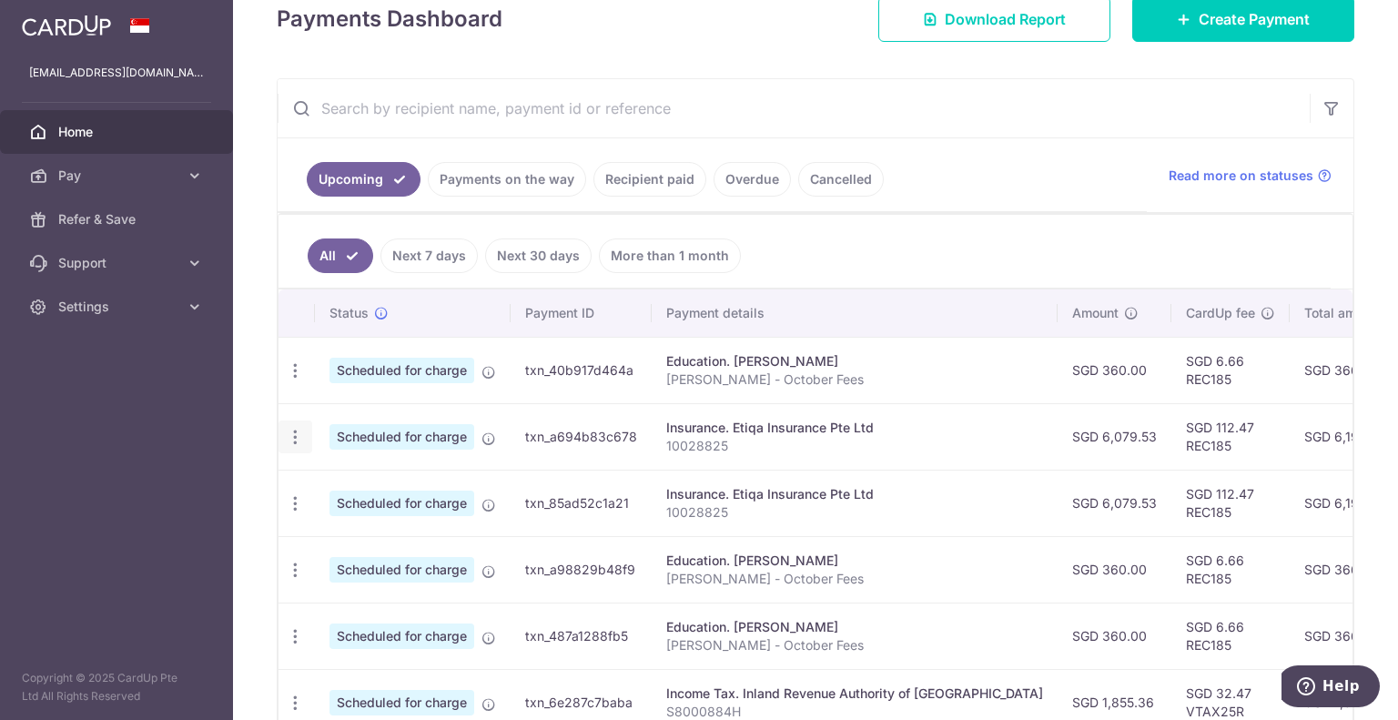
click at [290, 439] on icon "button" at bounding box center [295, 437] width 19 height 19
click at [348, 487] on span "Update payment" at bounding box center [392, 487] width 124 height 22
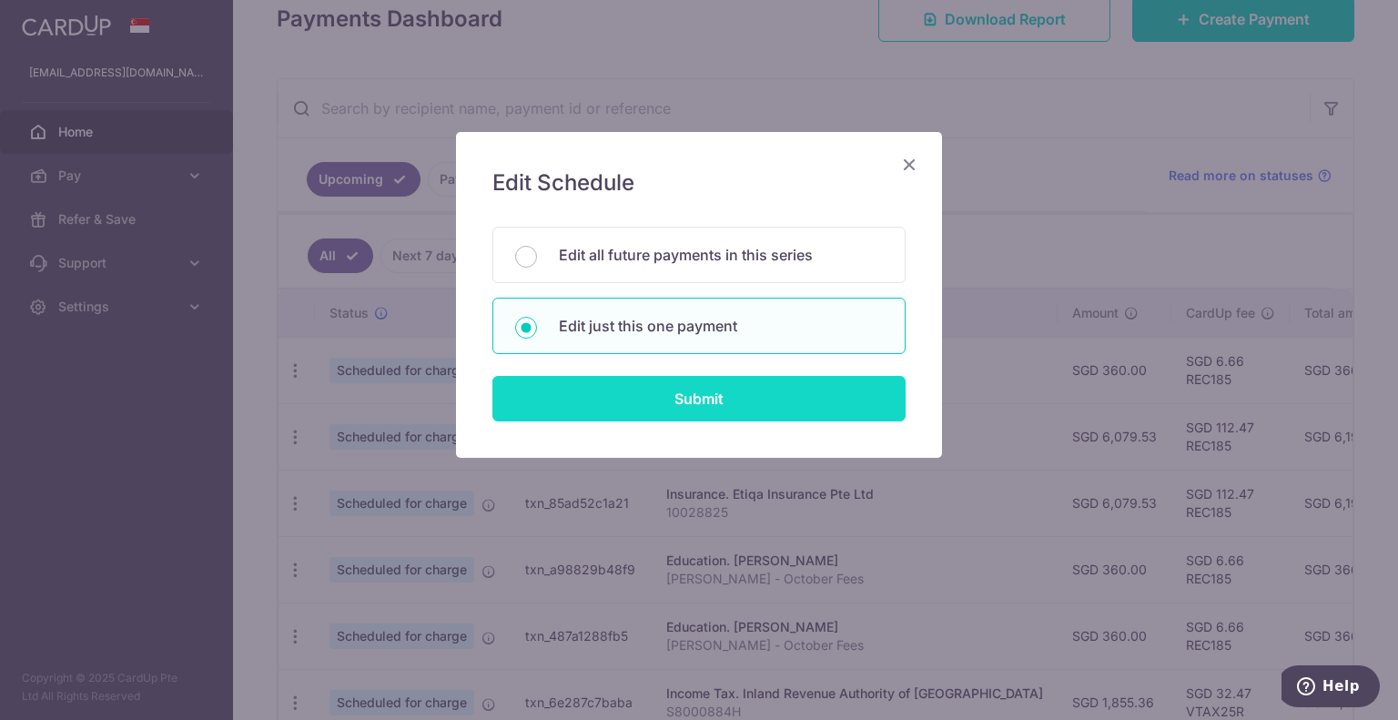
click at [661, 400] on input "Submit" at bounding box center [698, 399] width 413 height 46
radio input "true"
type input "6,079.53"
type input "07/10/2025"
type input "10028825"
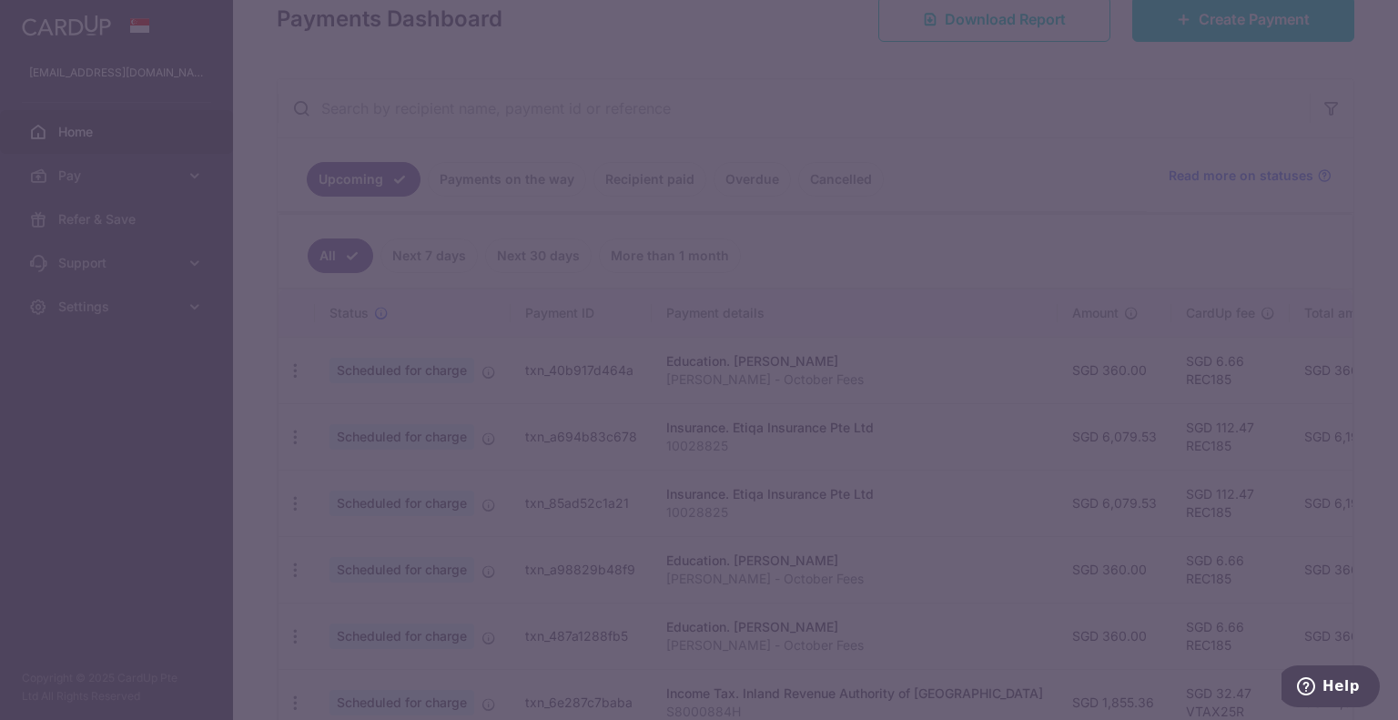
type input "REC185"
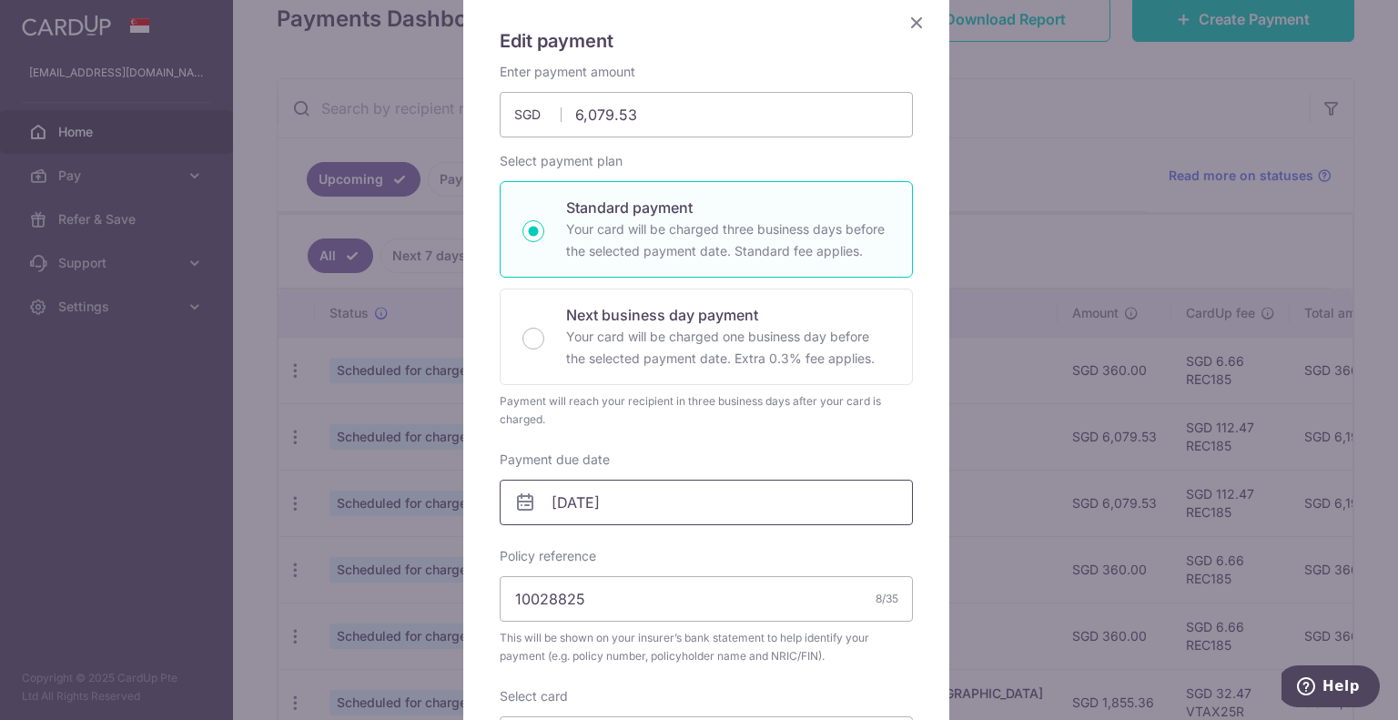
scroll to position [182, 0]
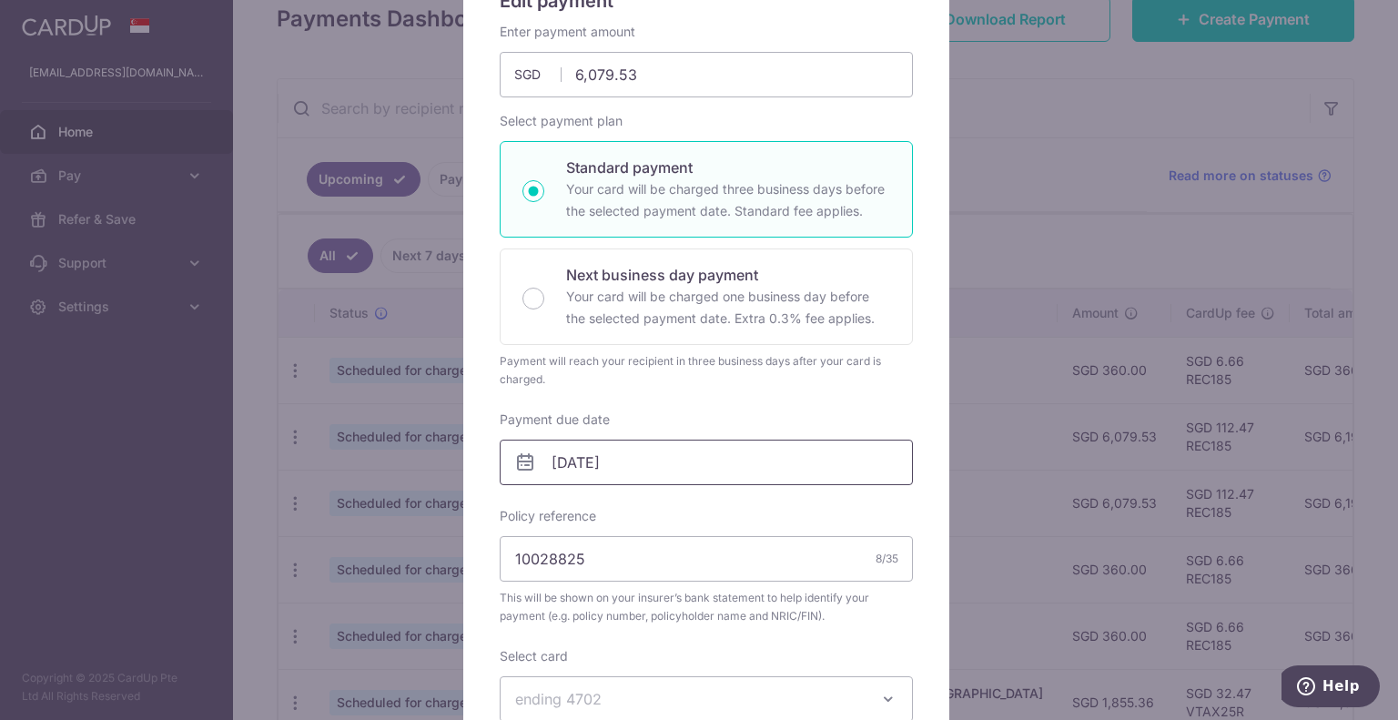
click at [703, 461] on input "07/10/2025" at bounding box center [706, 463] width 413 height 46
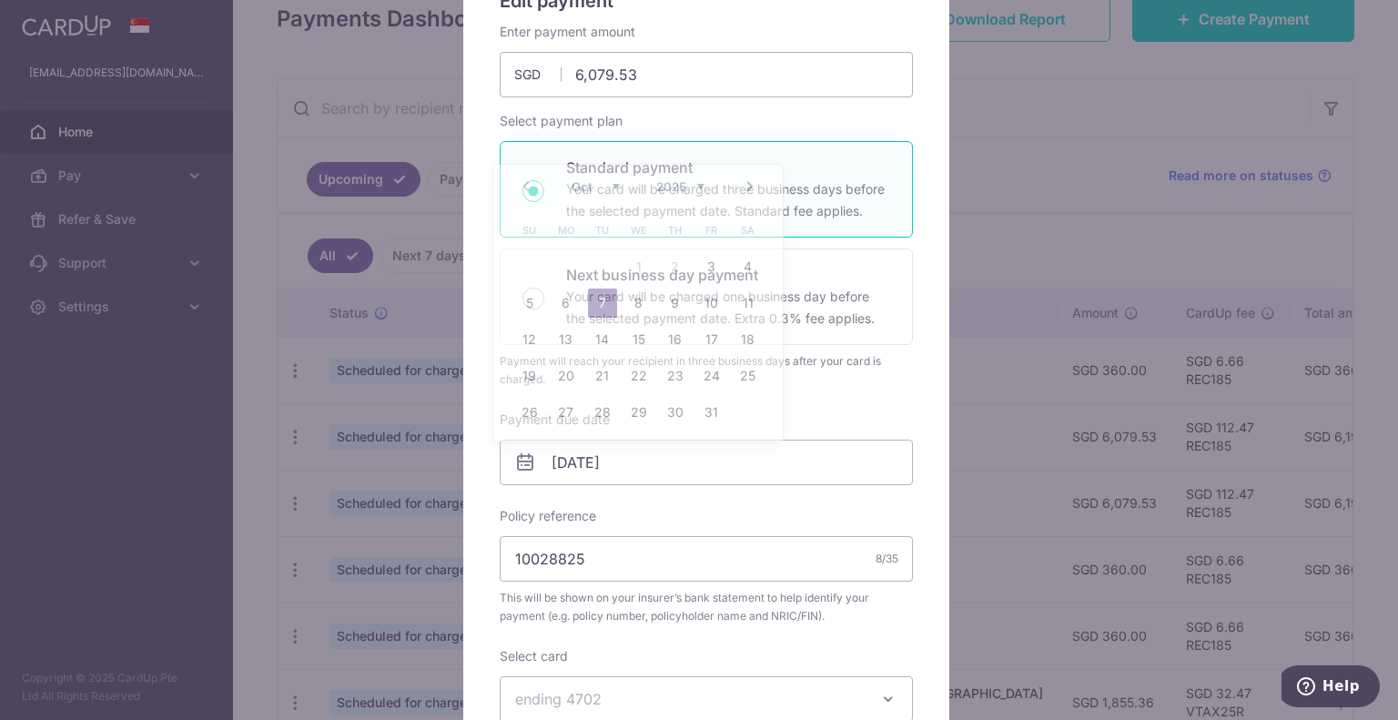
click at [905, 104] on div "Edit payment By clicking apply, you will make changes to all payments to Etiqa …" at bounding box center [706, 555] width 486 height 1211
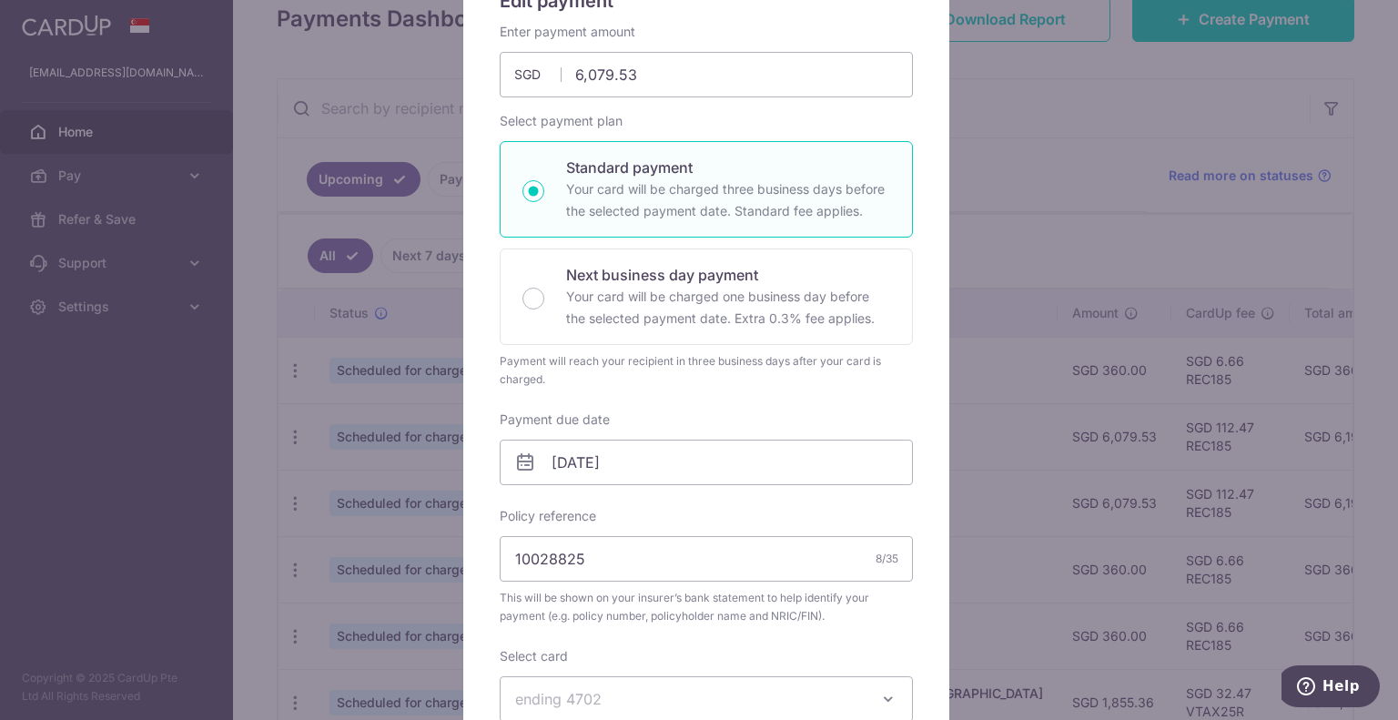
click at [994, 100] on div "Edit payment By clicking apply, you will make changes to all payments to Etiqa …" at bounding box center [699, 360] width 1398 height 720
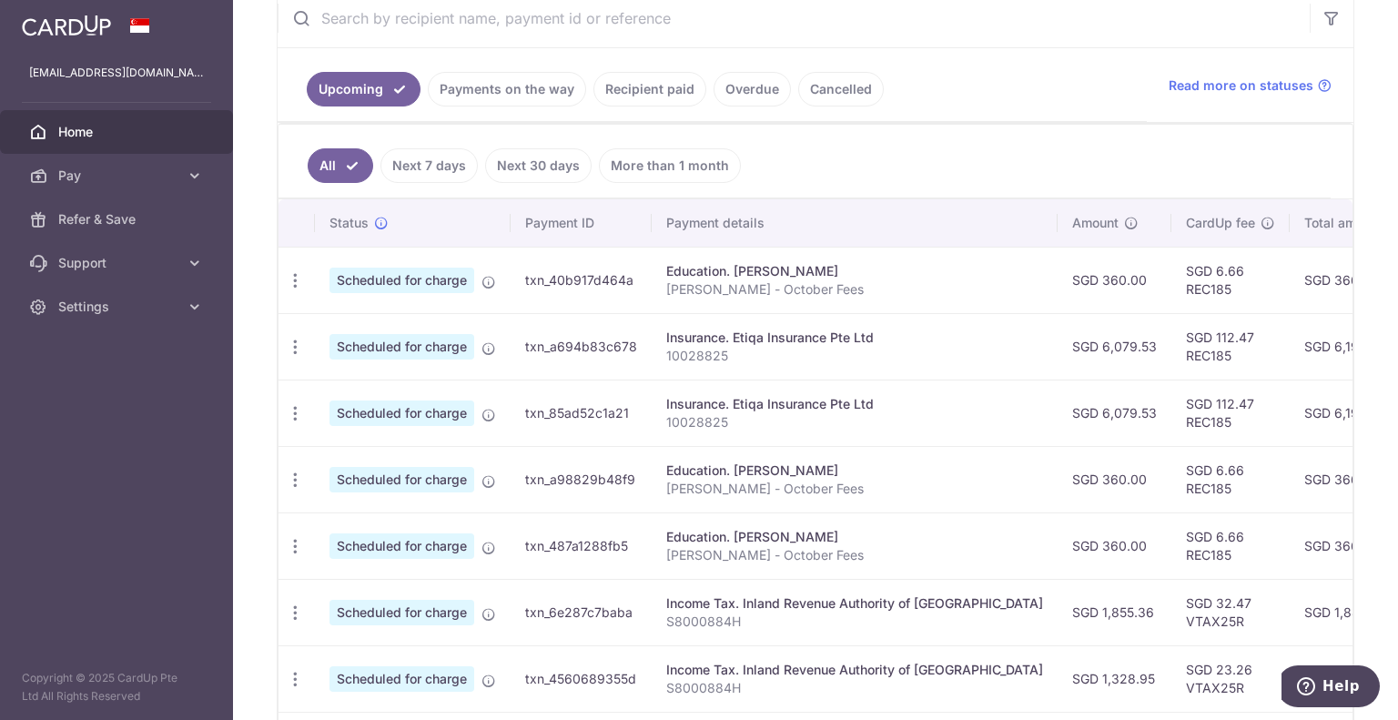
scroll to position [364, 0]
click at [302, 275] on icon "button" at bounding box center [295, 279] width 19 height 19
click at [914, 262] on div "Education. Sherlyn Loh" at bounding box center [854, 270] width 377 height 18
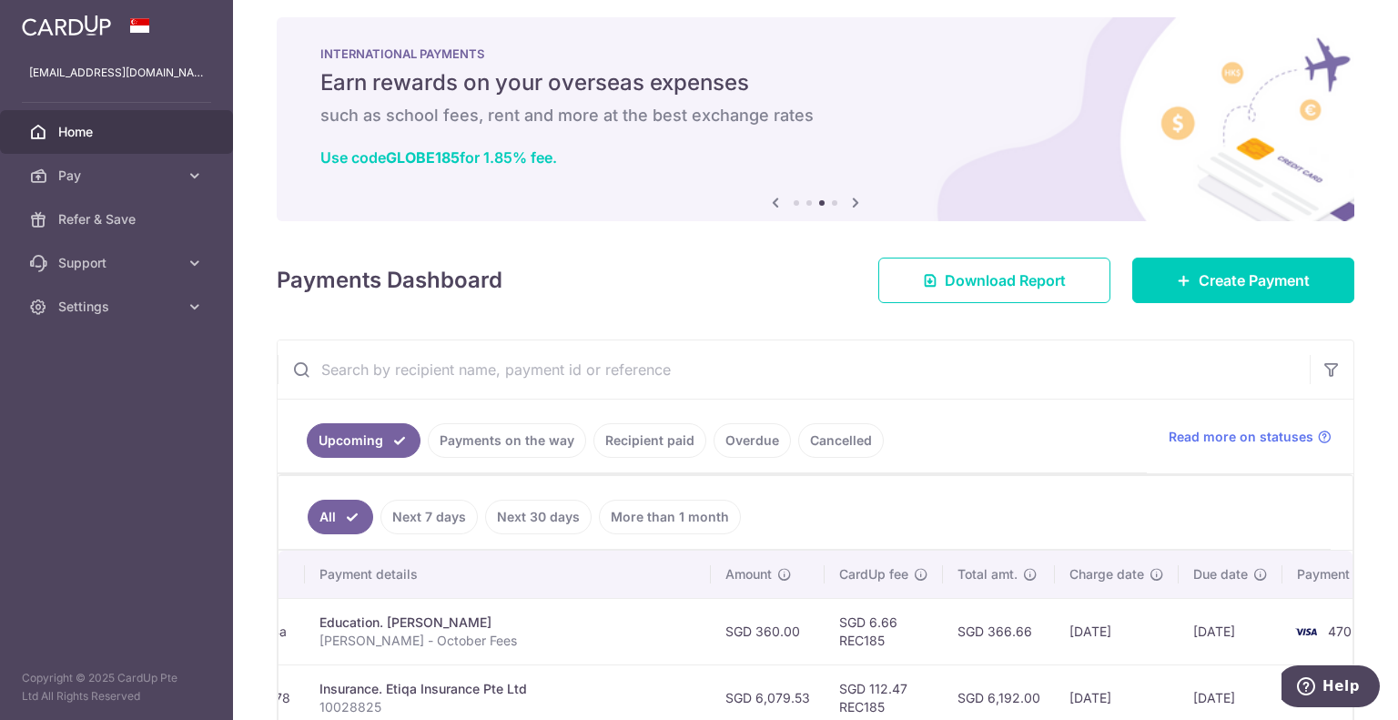
scroll to position [0, 0]
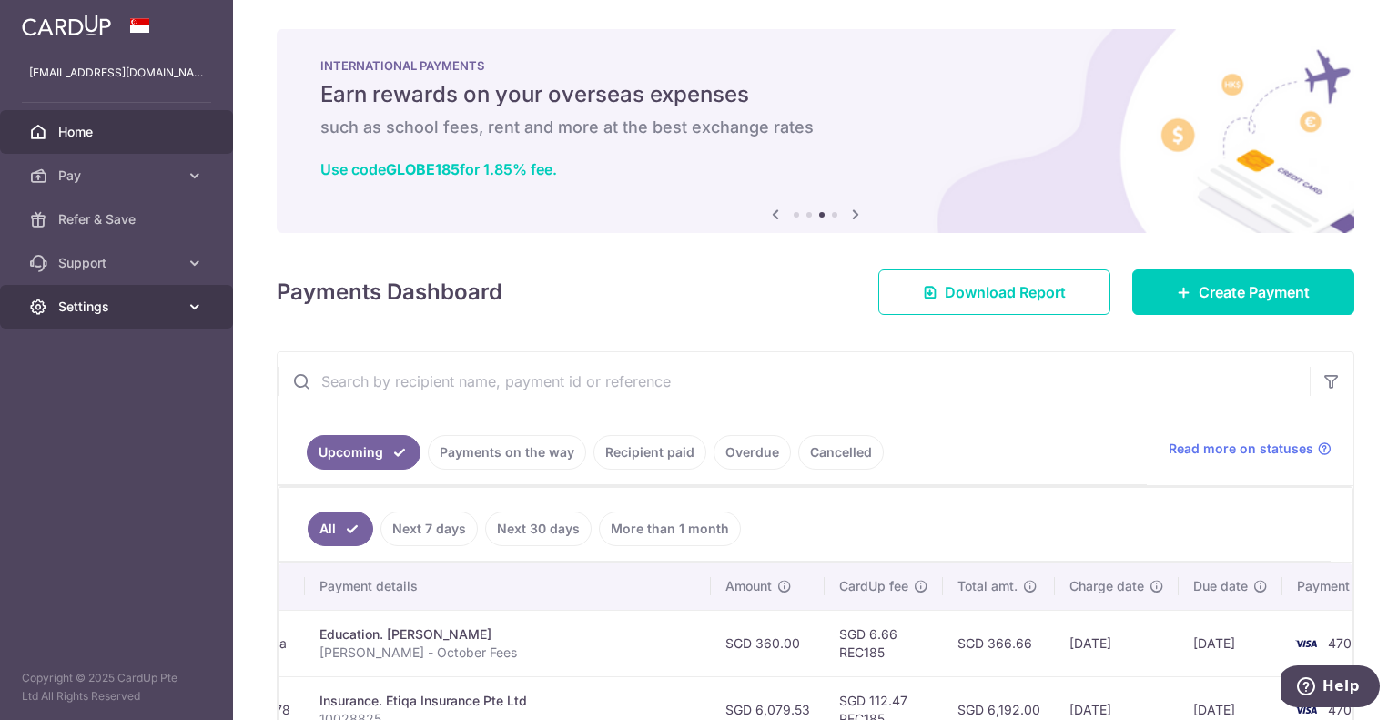
click at [93, 309] on span "Settings" at bounding box center [118, 307] width 120 height 18
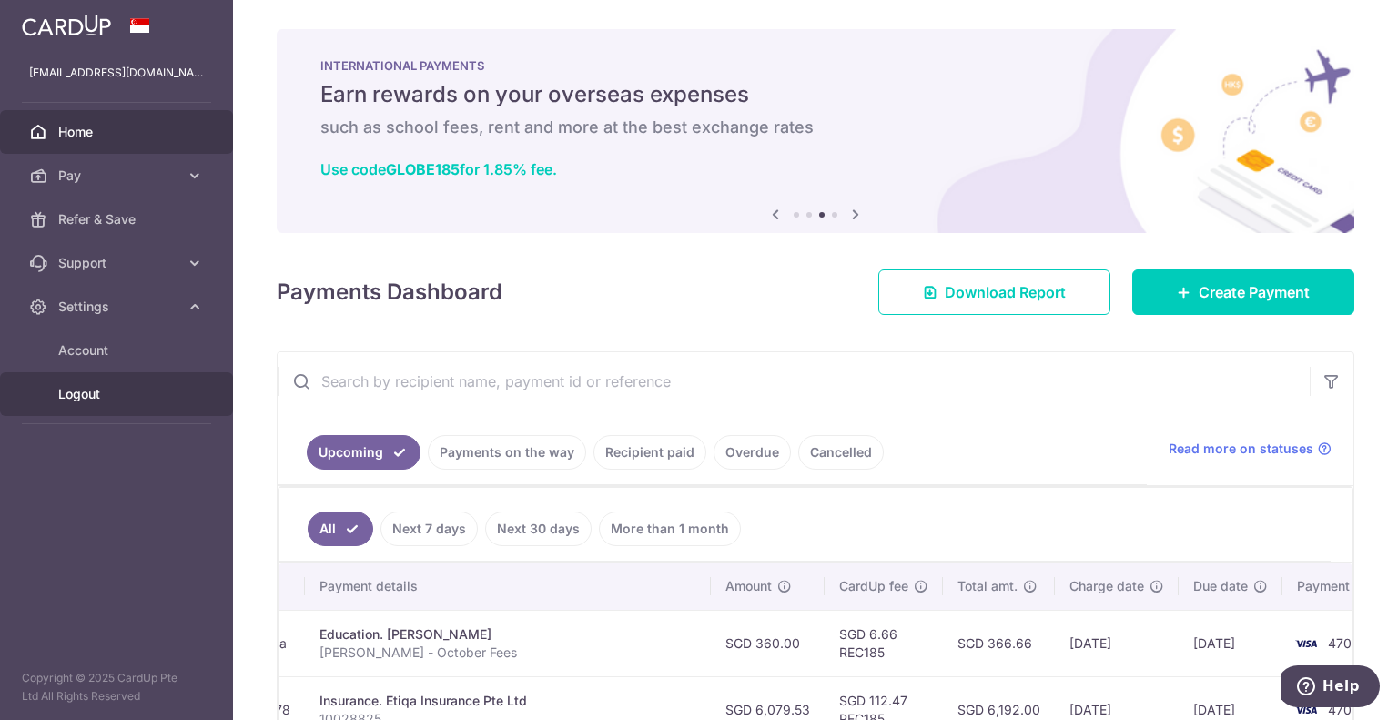
click at [96, 392] on span "Logout" at bounding box center [118, 394] width 120 height 18
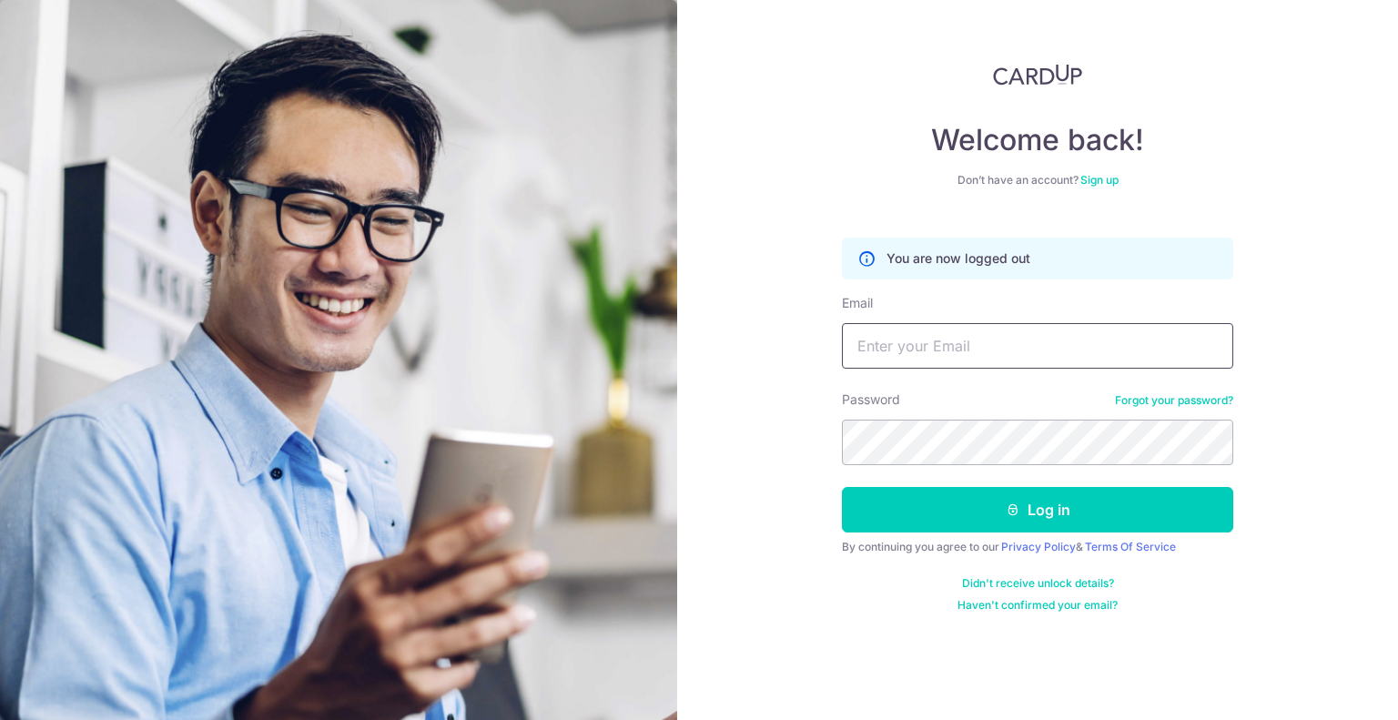
click at [982, 341] on input "Email" at bounding box center [1037, 346] width 391 height 46
type input "[EMAIL_ADDRESS][DOMAIN_NAME]"
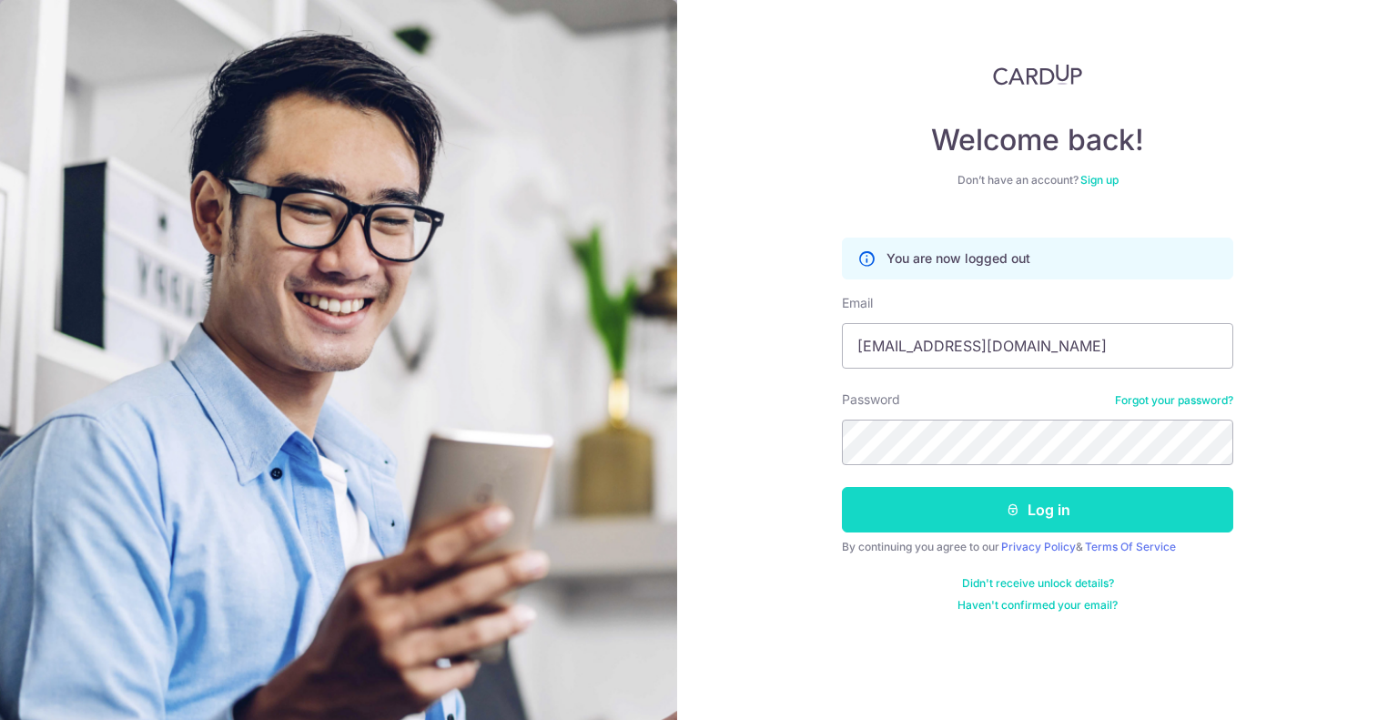
click at [1056, 511] on button "Log in" at bounding box center [1037, 510] width 391 height 46
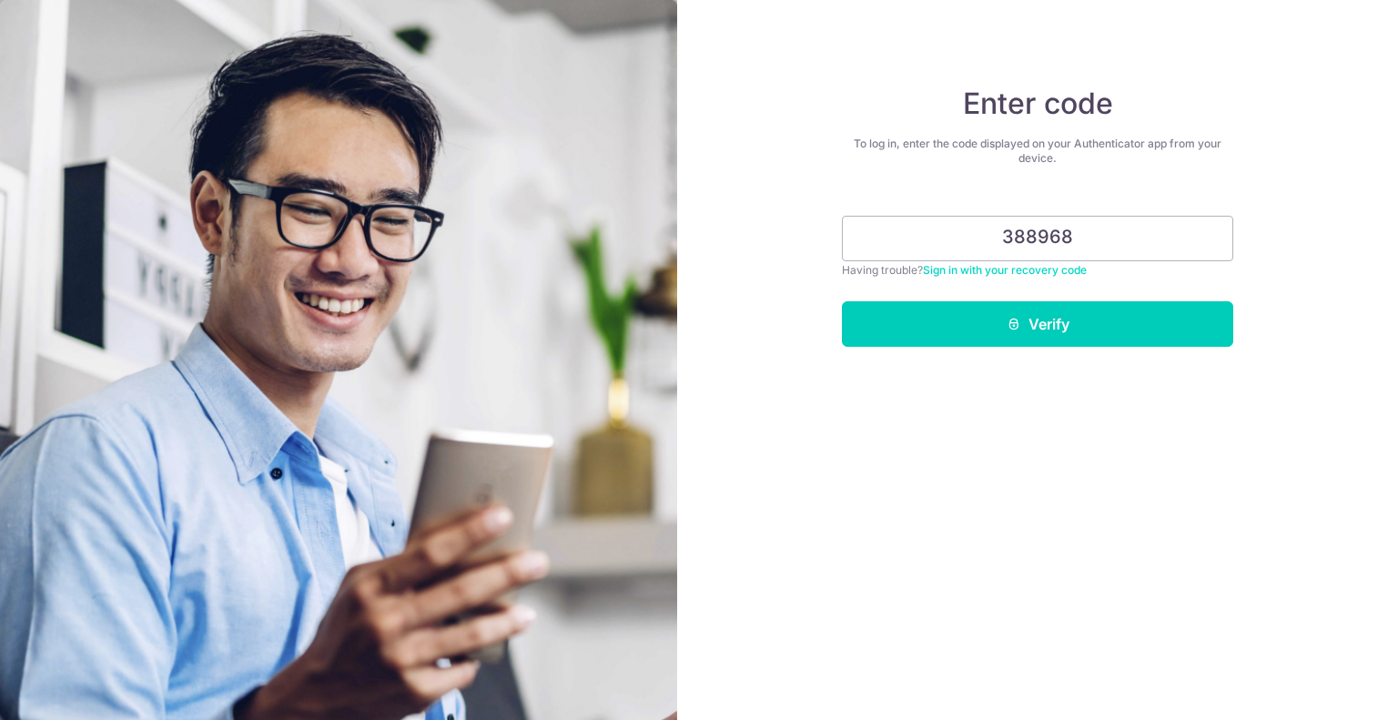
type input "388968"
click at [842, 301] on button "Verify" at bounding box center [1037, 324] width 391 height 46
